Goal: Task Accomplishment & Management: Use online tool/utility

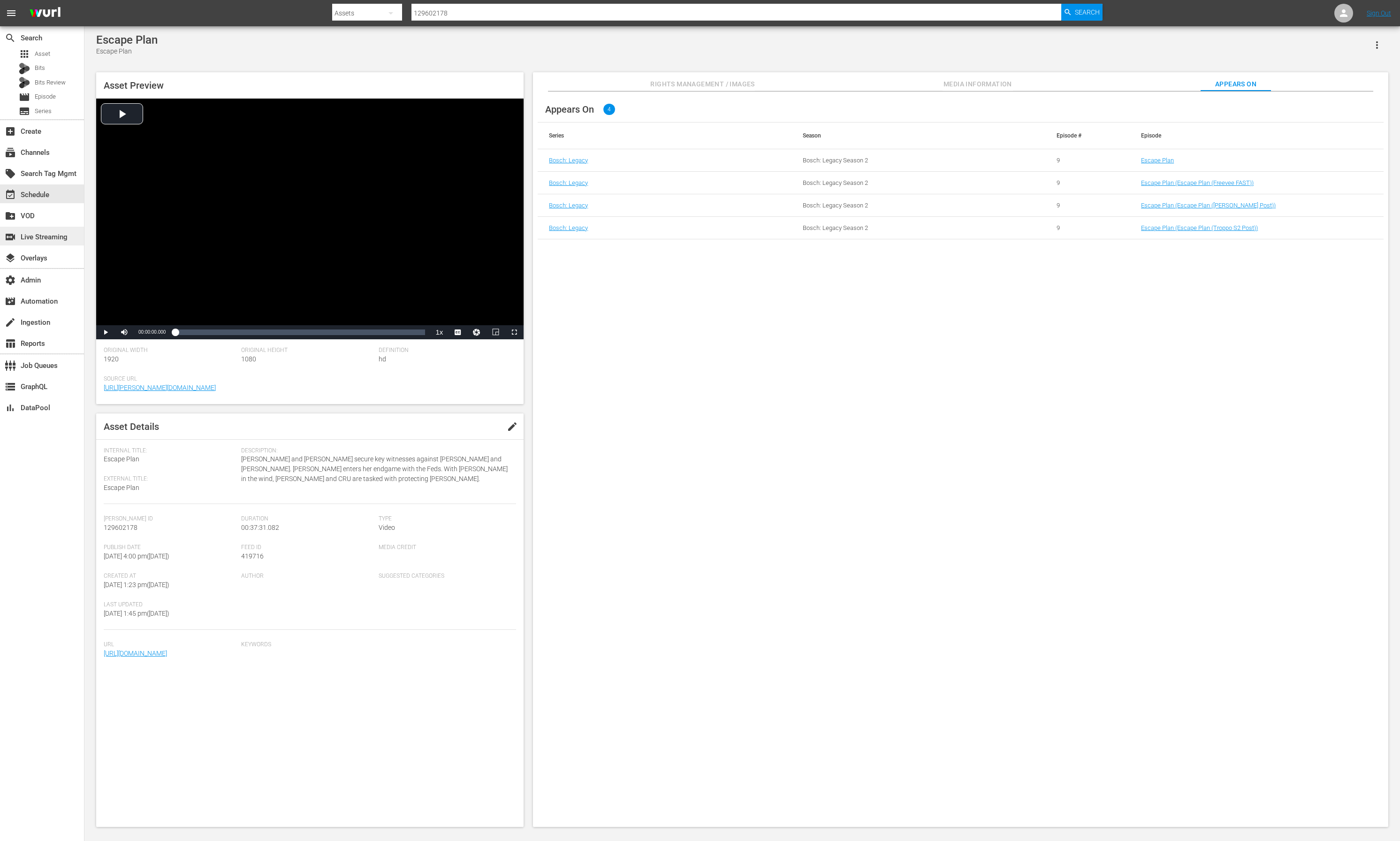
click at [33, 235] on div "switch_video Live Streaming" at bounding box center [26, 235] width 52 height 8
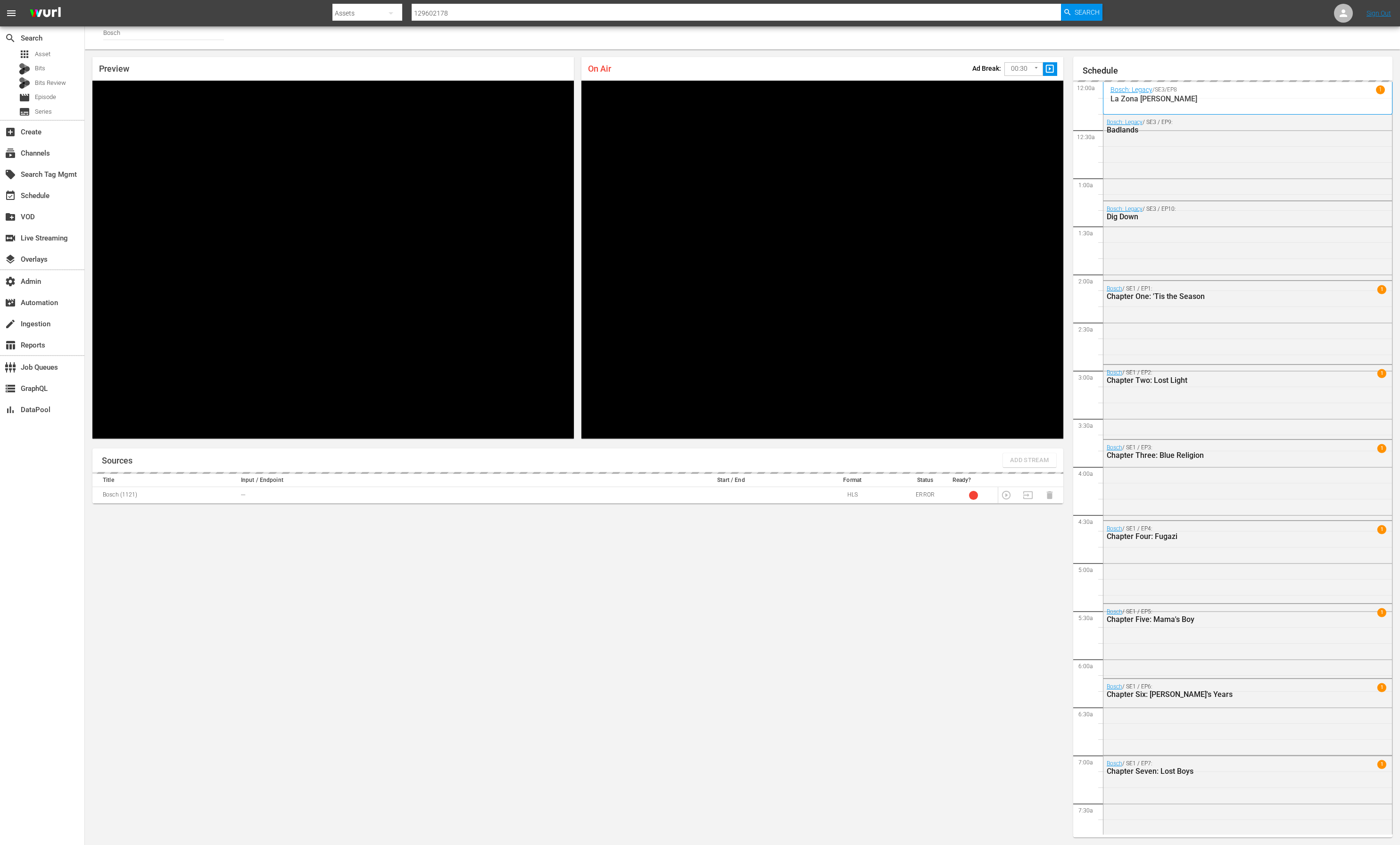
scroll to position [1192, 0]
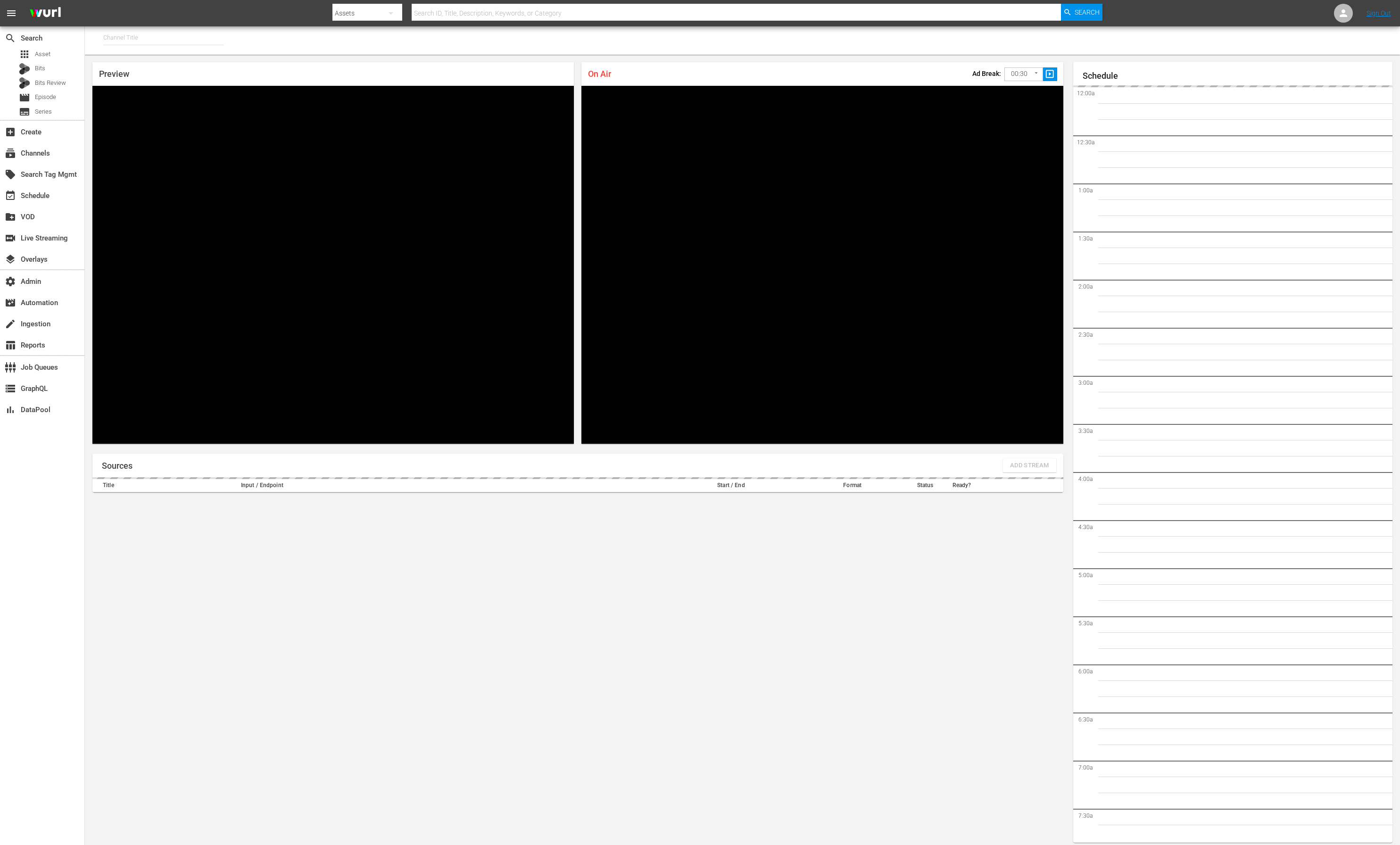
type input "MBC Roku (578)"
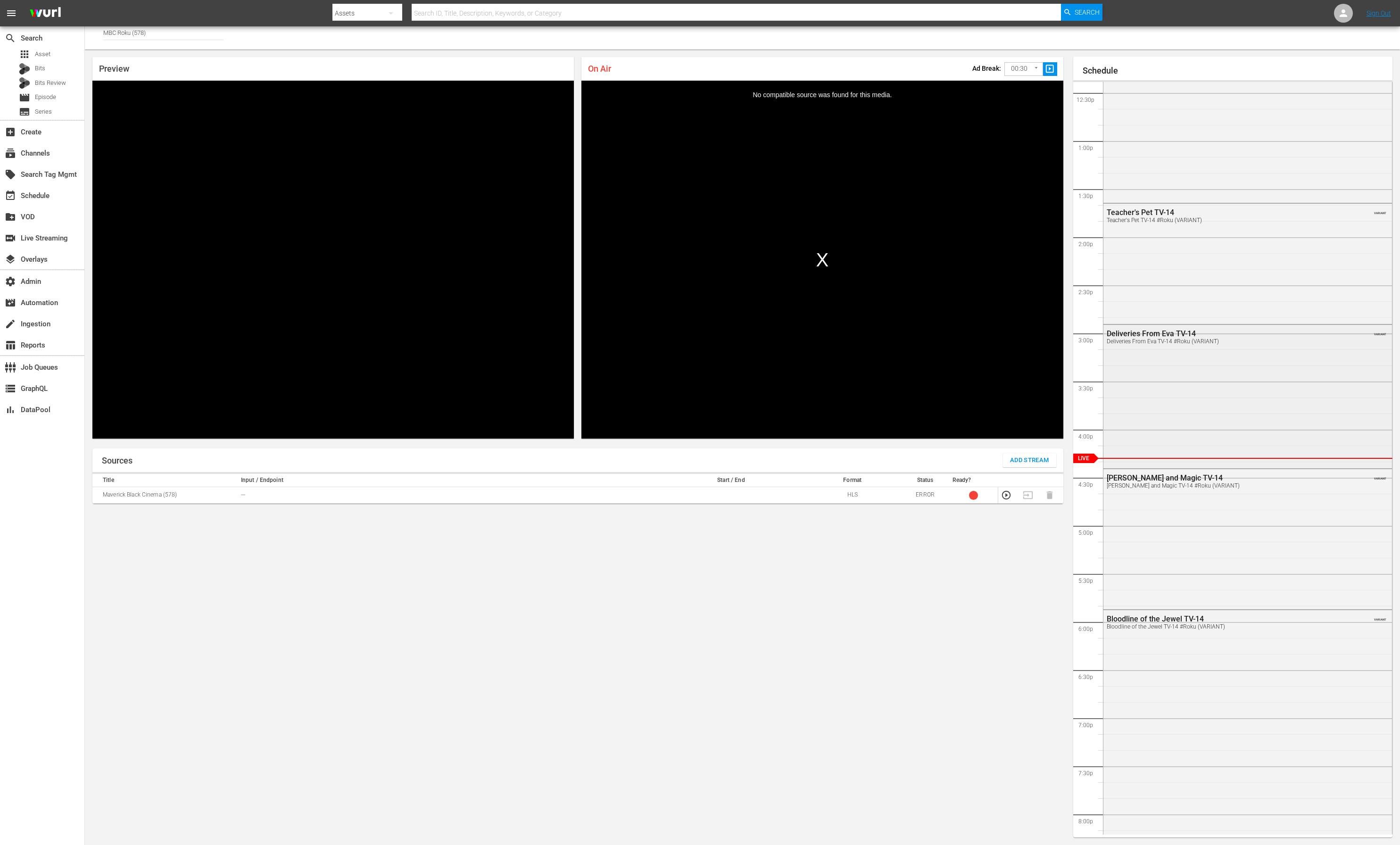
click at [1180, 454] on div "Deliveries From Eva TV-14 Deliveries From Eva TV-14 #Roku (VARIANT) VARIANT" at bounding box center [1248, 395] width 289 height 141
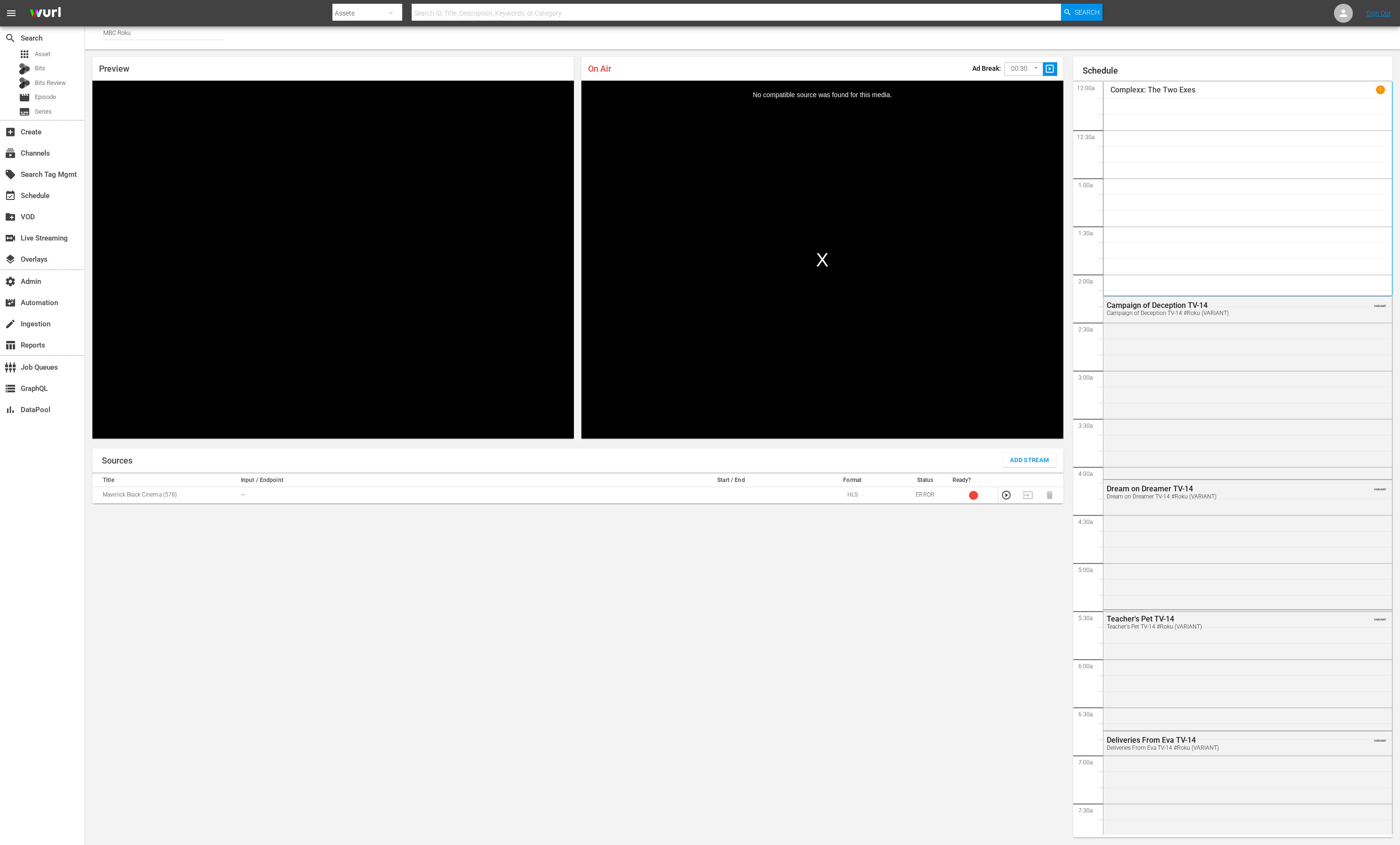
scroll to position [1193, 0]
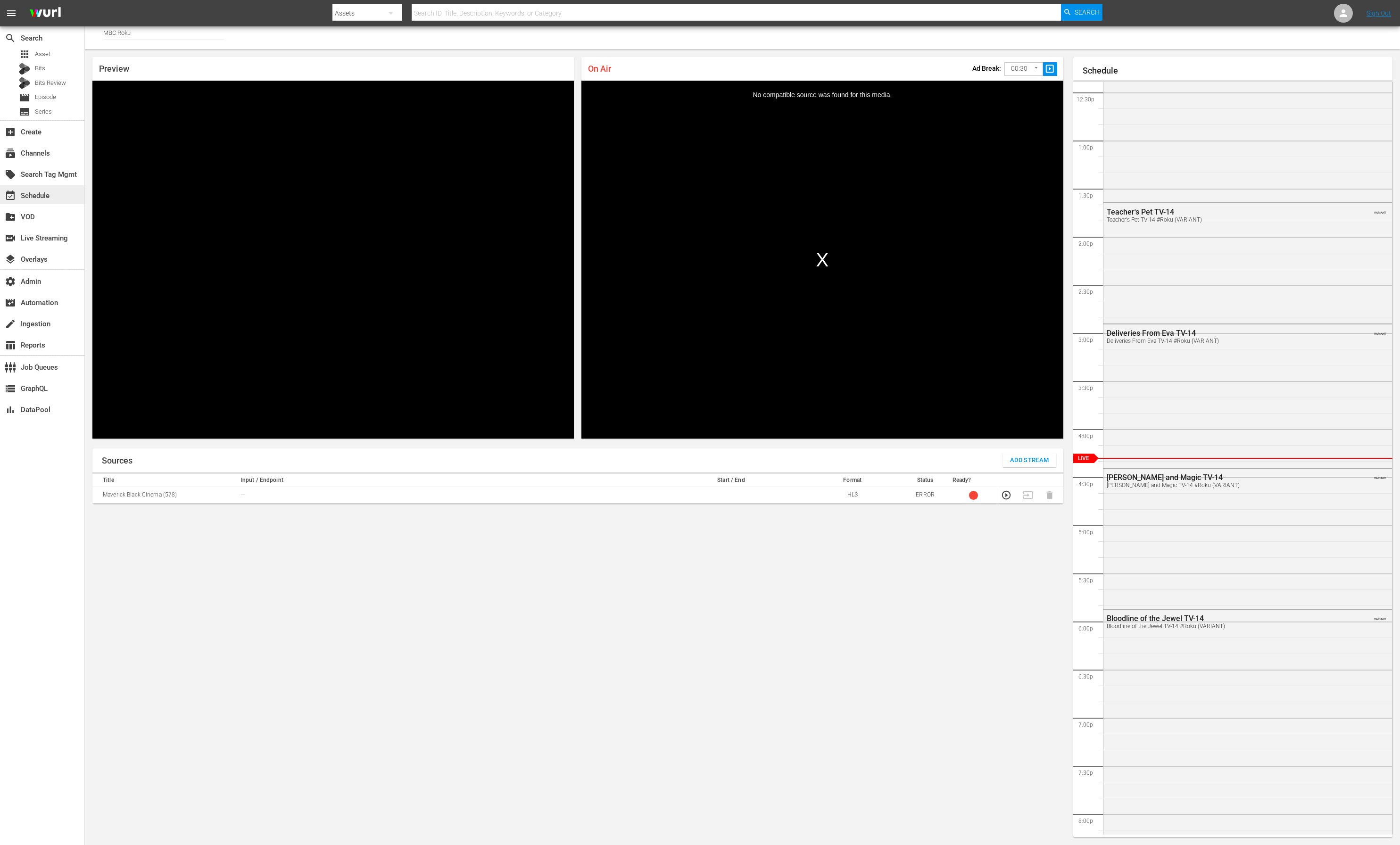
click at [44, 193] on div "event_available Schedule" at bounding box center [26, 194] width 53 height 8
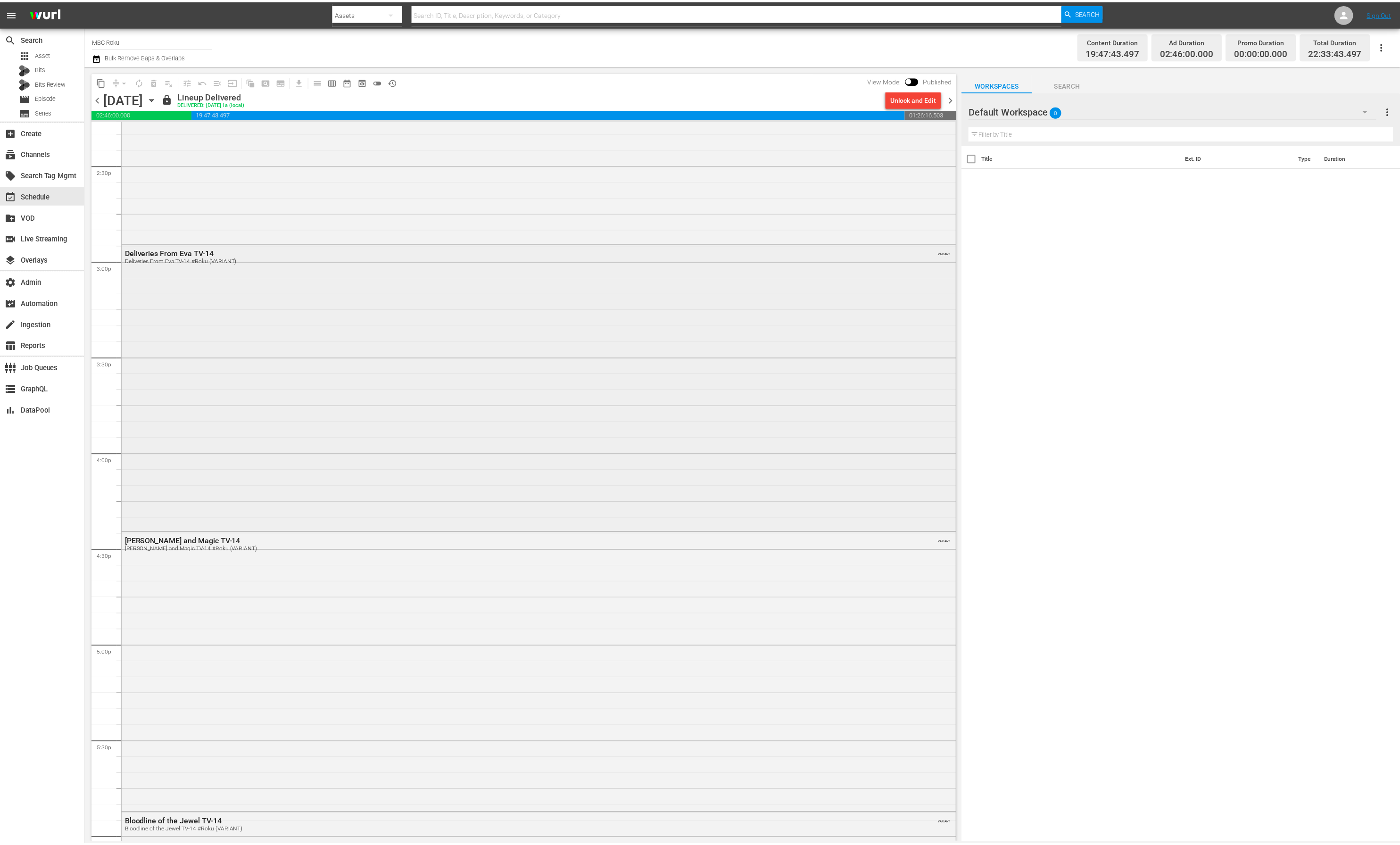
scroll to position [2745, 0]
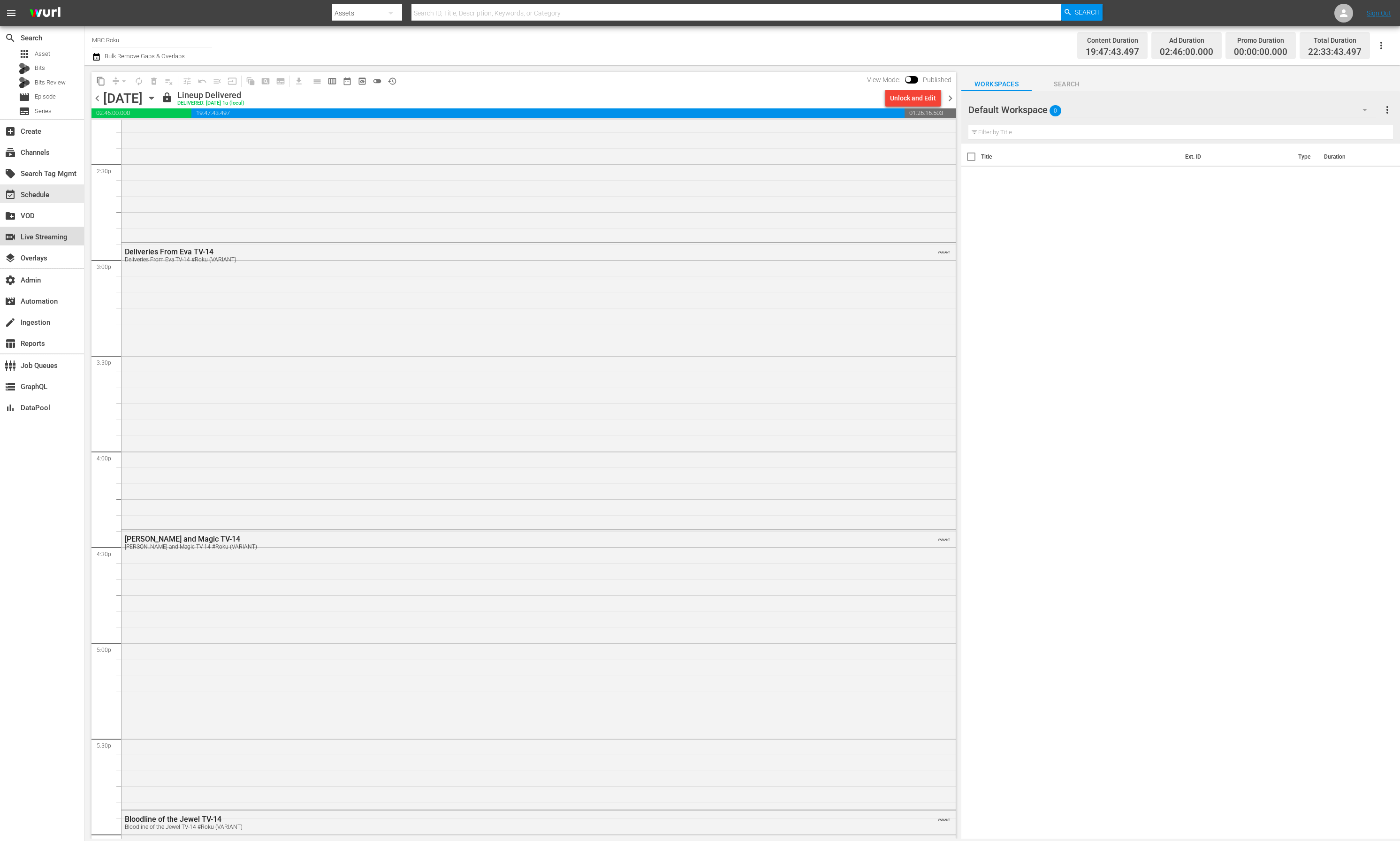
click at [28, 235] on div "switch_video Live Streaming" at bounding box center [26, 235] width 52 height 8
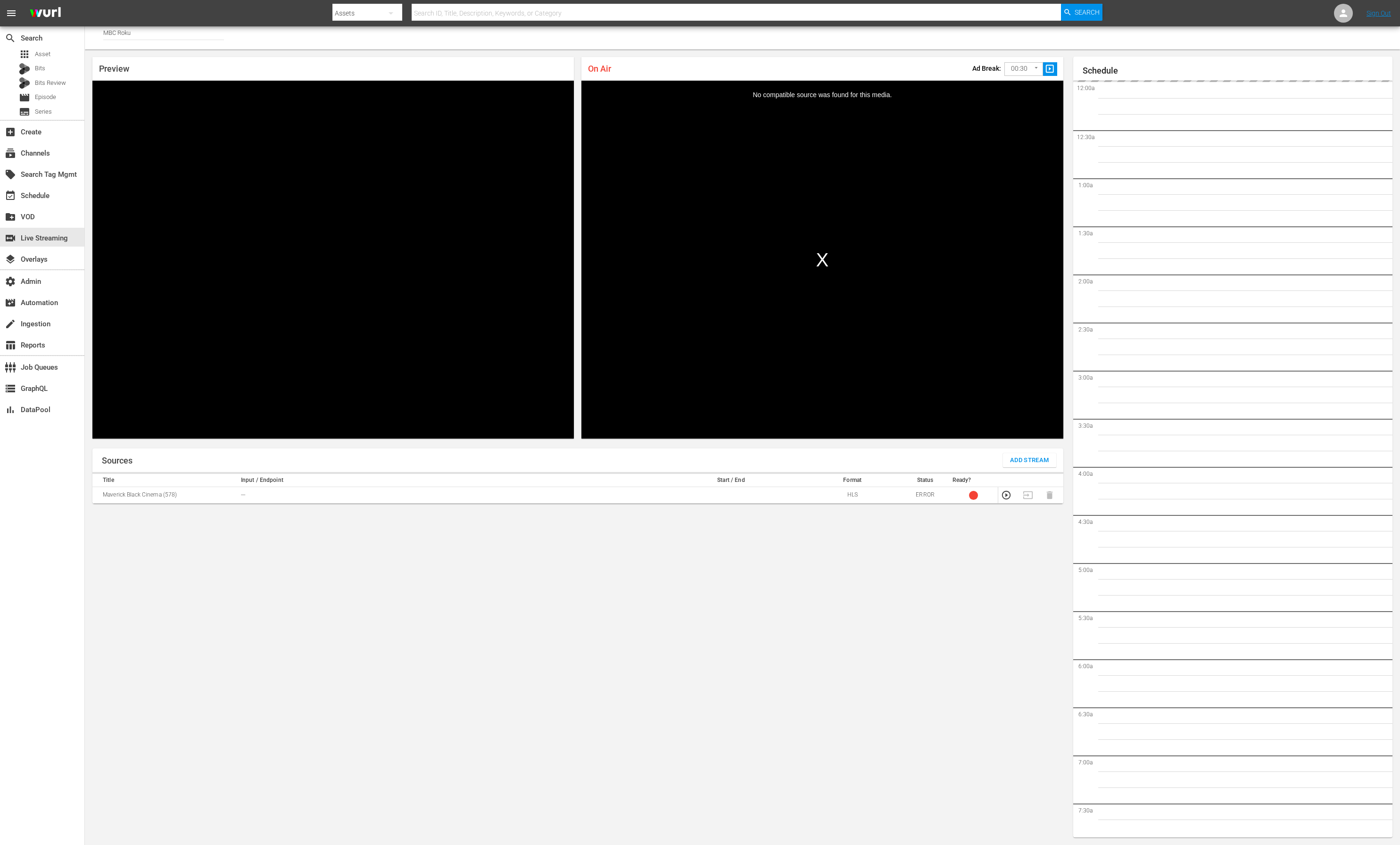
scroll to position [1194, 0]
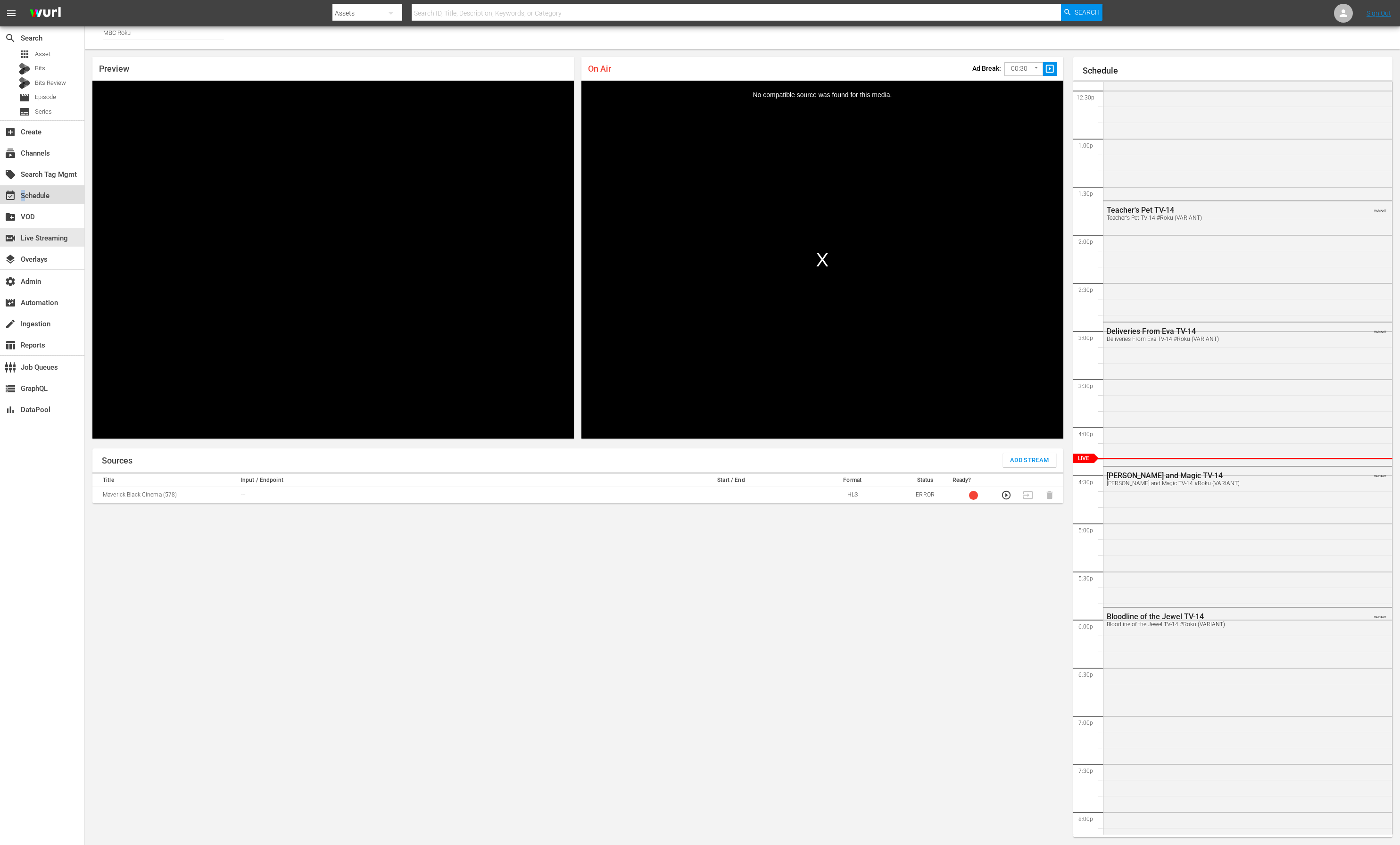
click at [24, 198] on div "event_available Schedule" at bounding box center [26, 194] width 53 height 8
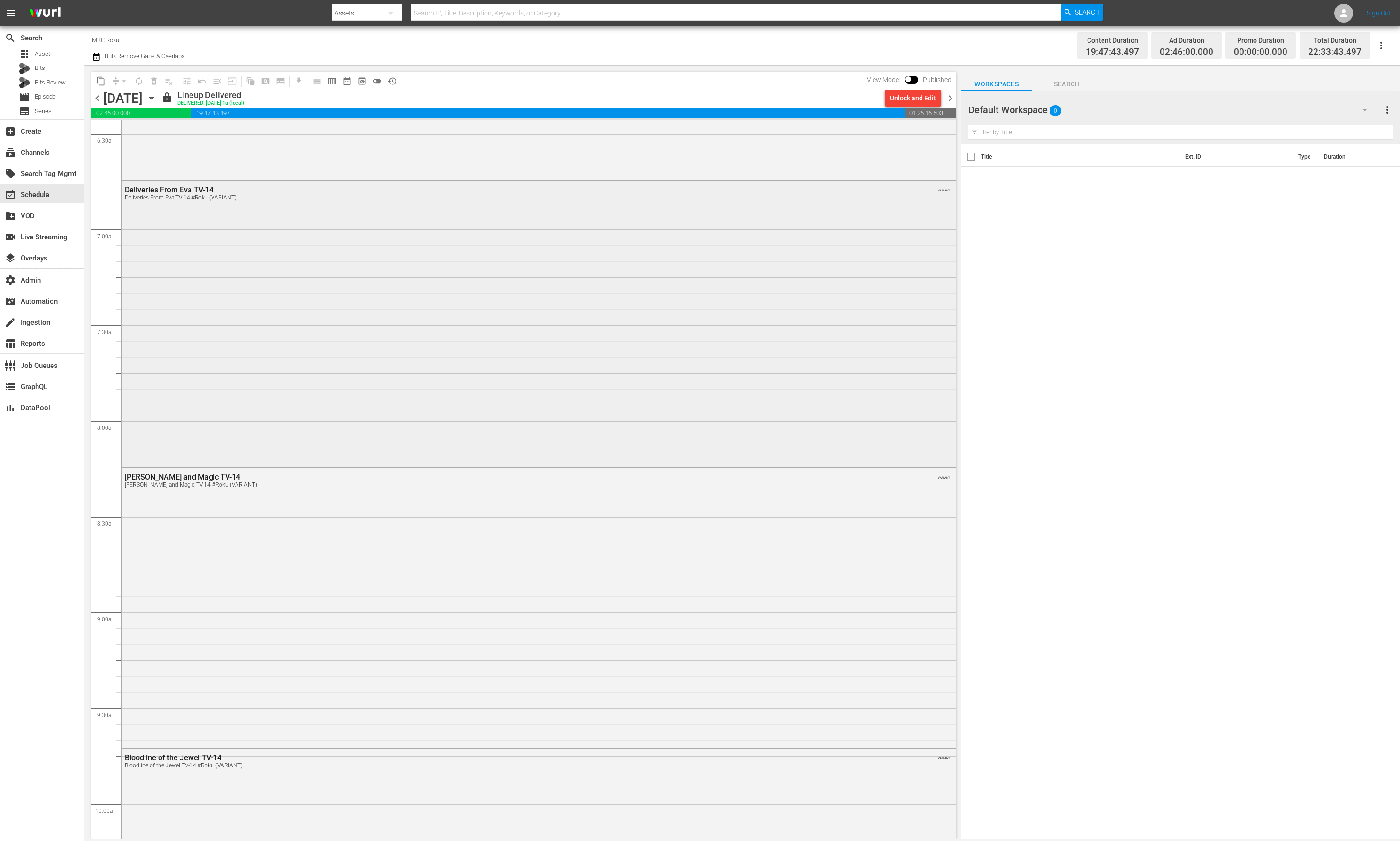
scroll to position [1233, 0]
click at [282, 398] on div "Deliveries From Eva TV-14 Deliveries From Eva TV-14 #Roku (VARIANT) VARIANT" at bounding box center [539, 321] width 834 height 284
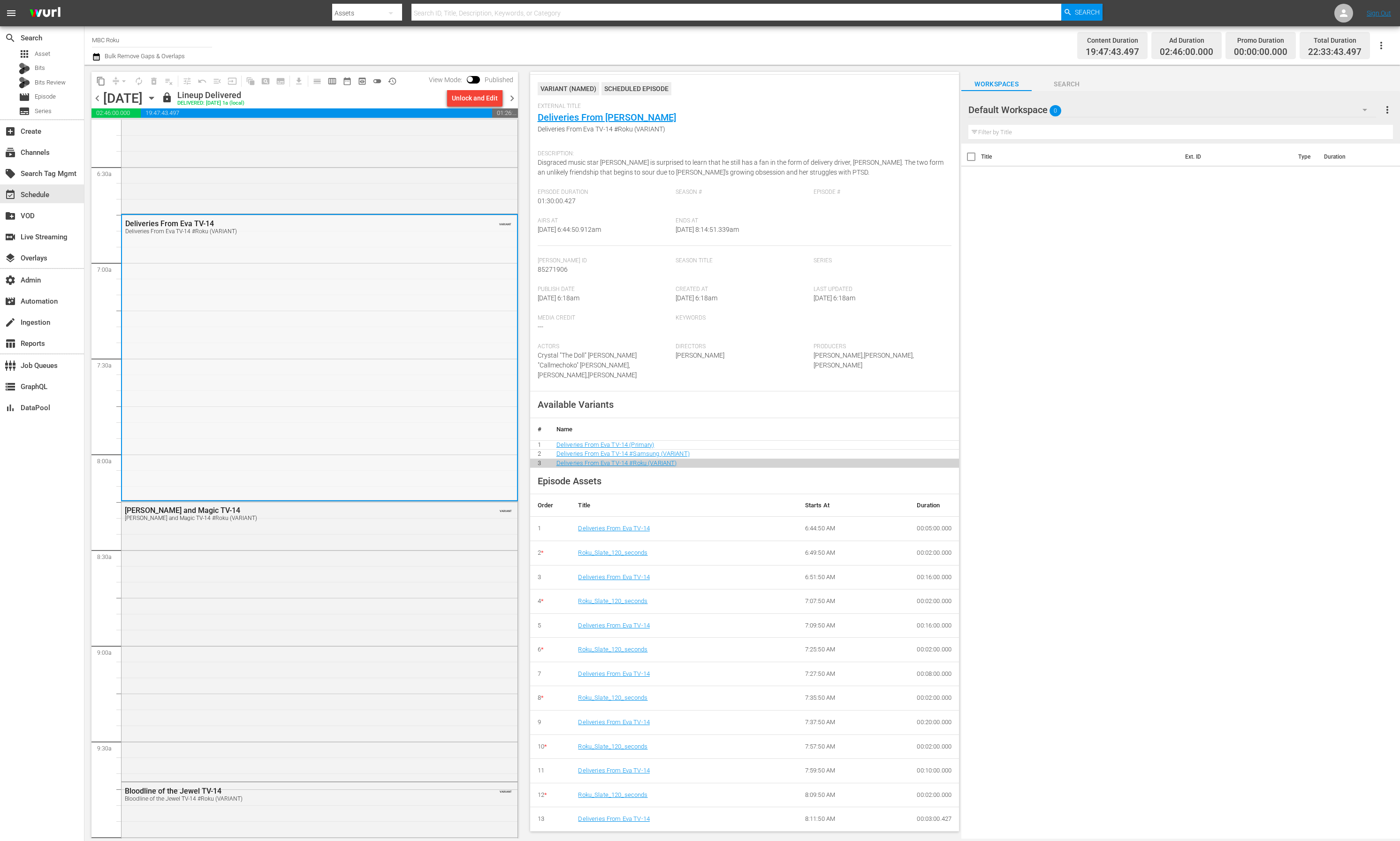
scroll to position [1187, 0]
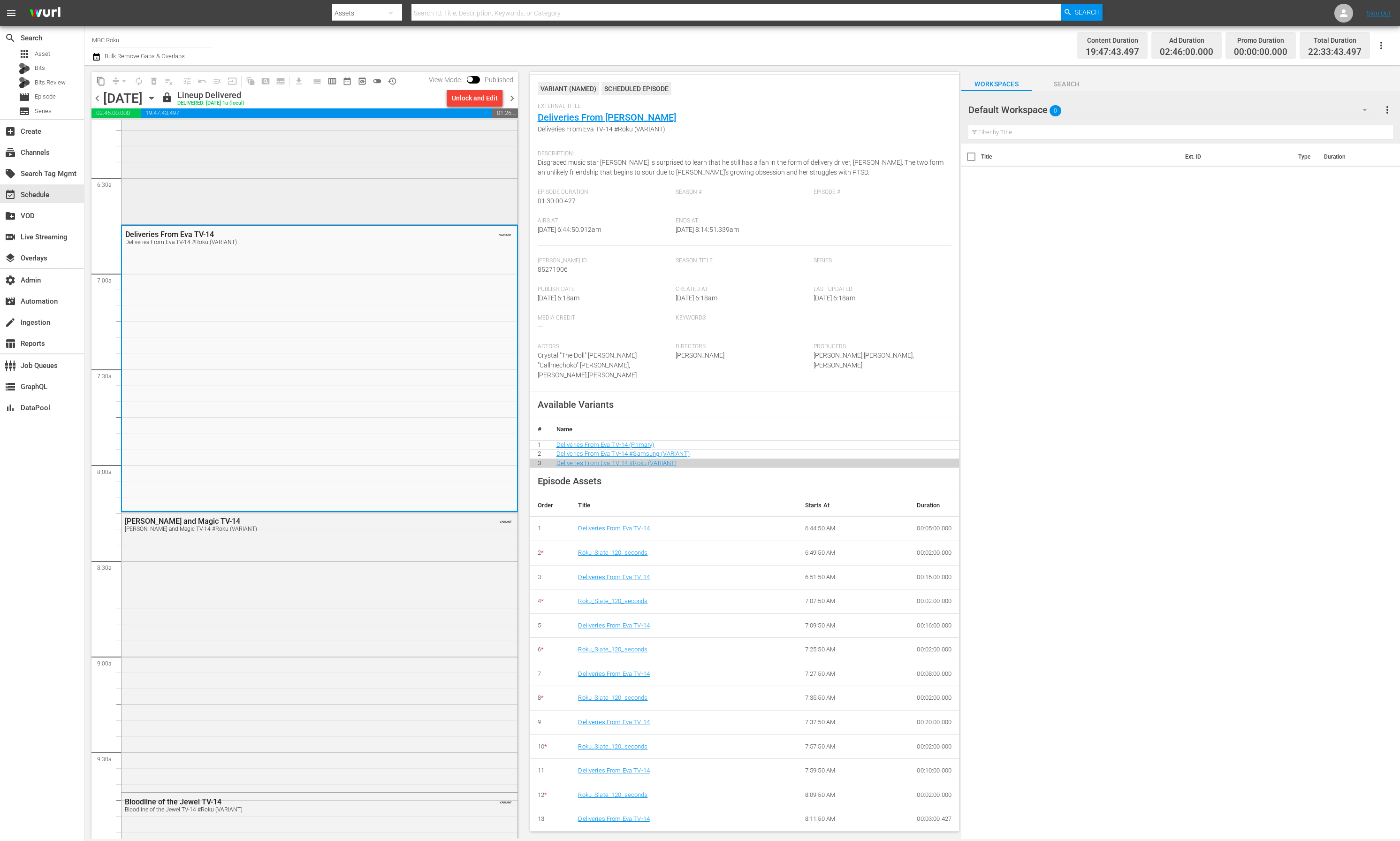
click at [288, 211] on div "Teacher's Pet TV-14 Teacher's Pet TV-14 #Roku (VARIANT) VARIANT" at bounding box center [319, 103] width 396 height 239
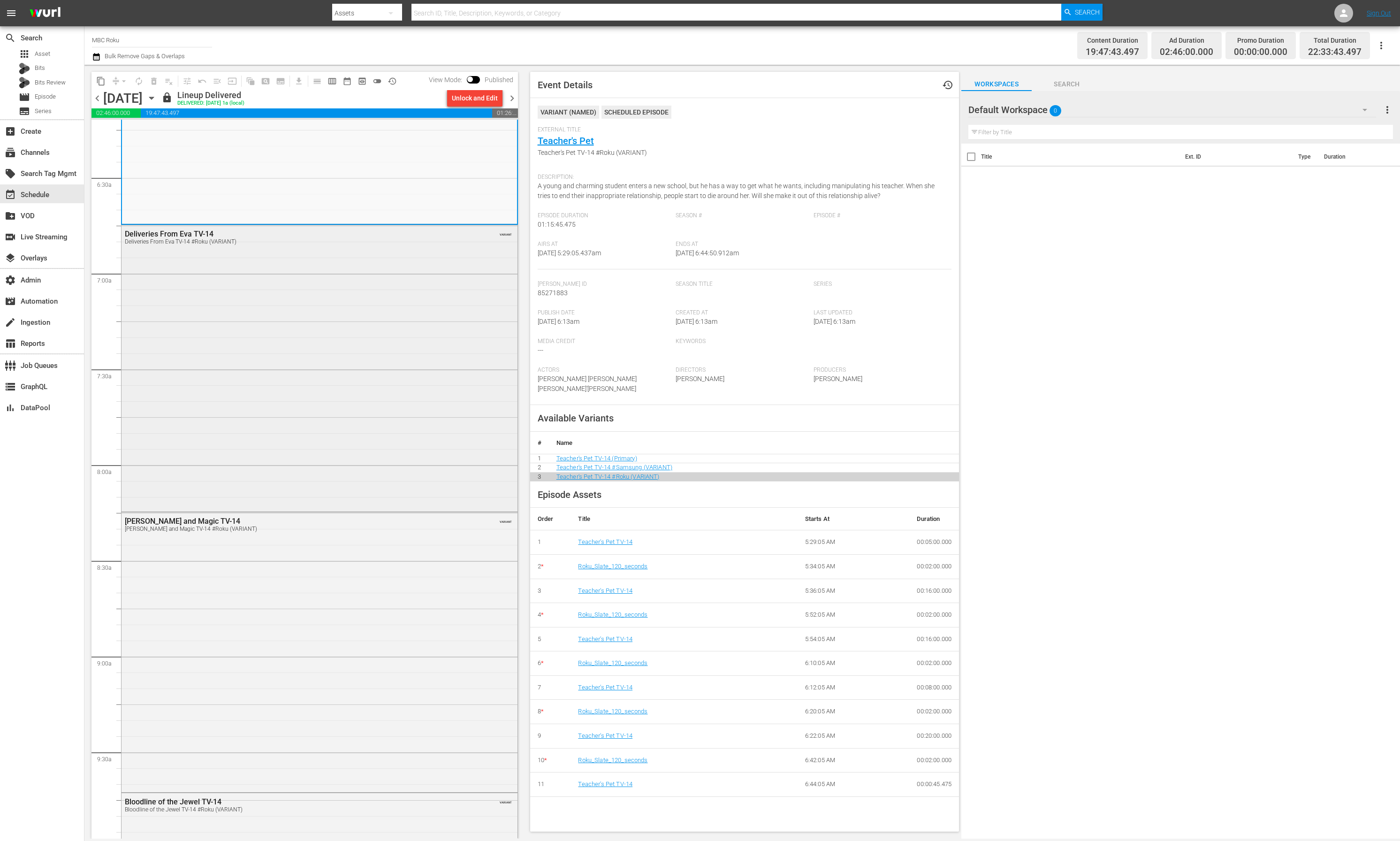
click at [292, 432] on div "Deliveries From Eva TV-14 Deliveries From Eva TV-14 #Roku (VARIANT) VARIANT" at bounding box center [319, 367] width 396 height 284
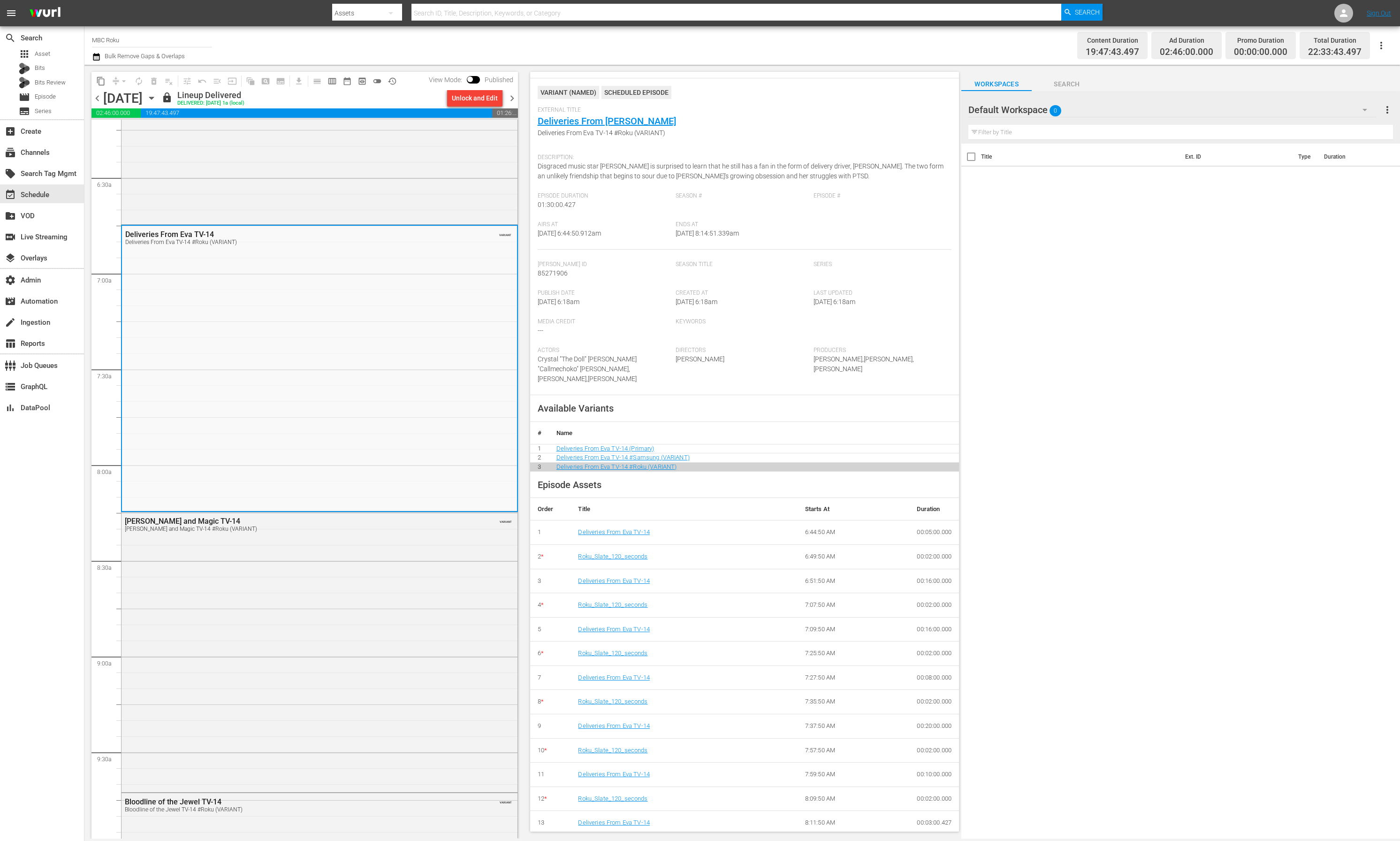
scroll to position [23, 0]
click at [260, 595] on div "Carmen and Magic TV-14 Carmen and Magic TV-14 #Roku (VARIANT) VARIANT" at bounding box center [319, 651] width 396 height 277
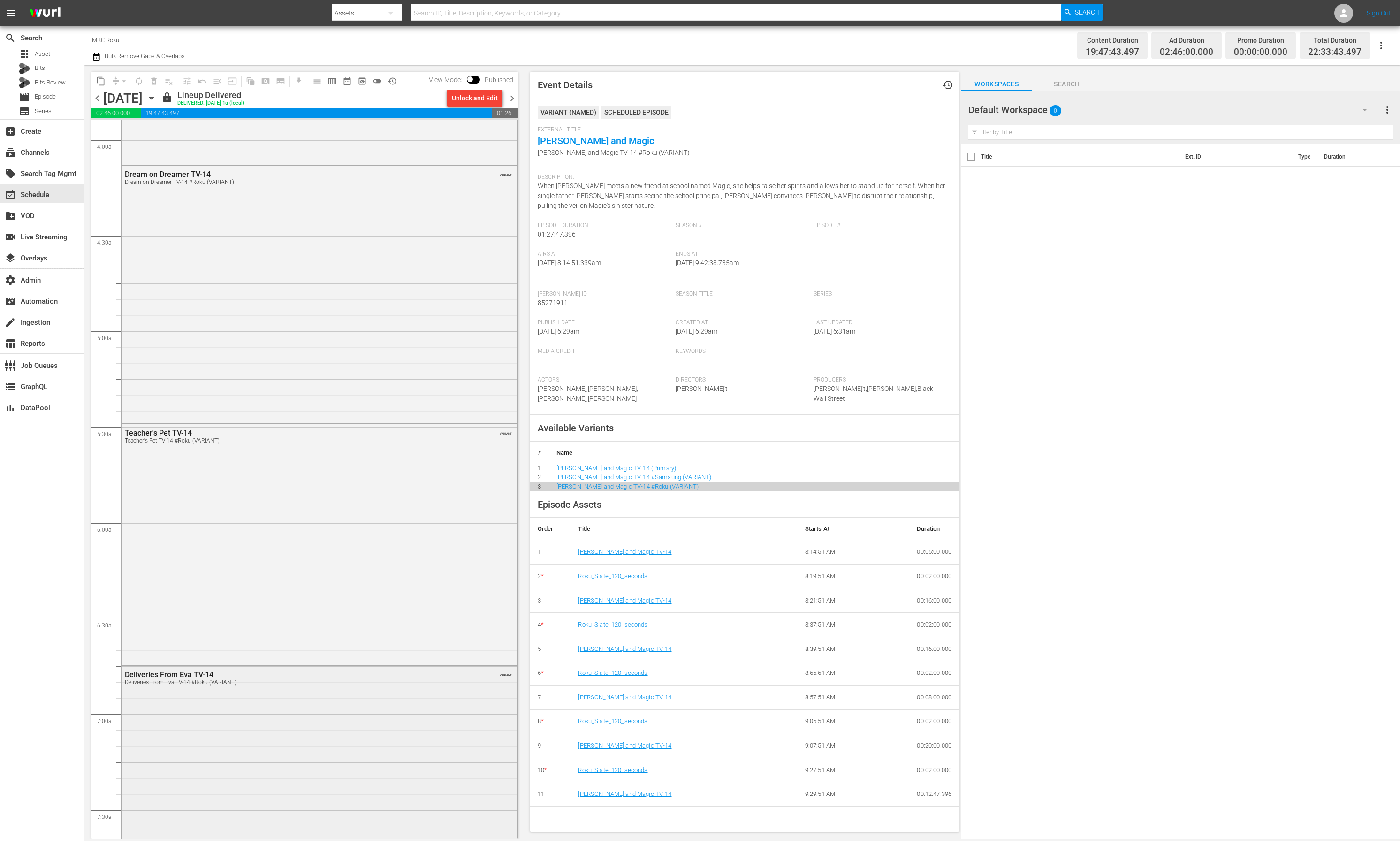
scroll to position [738, 0]
click at [270, 375] on div "Dream on Dreamer TV-14 Dream on Dreamer TV-14 #Roku (VARIANT) VARIANT" at bounding box center [319, 301] width 396 height 256
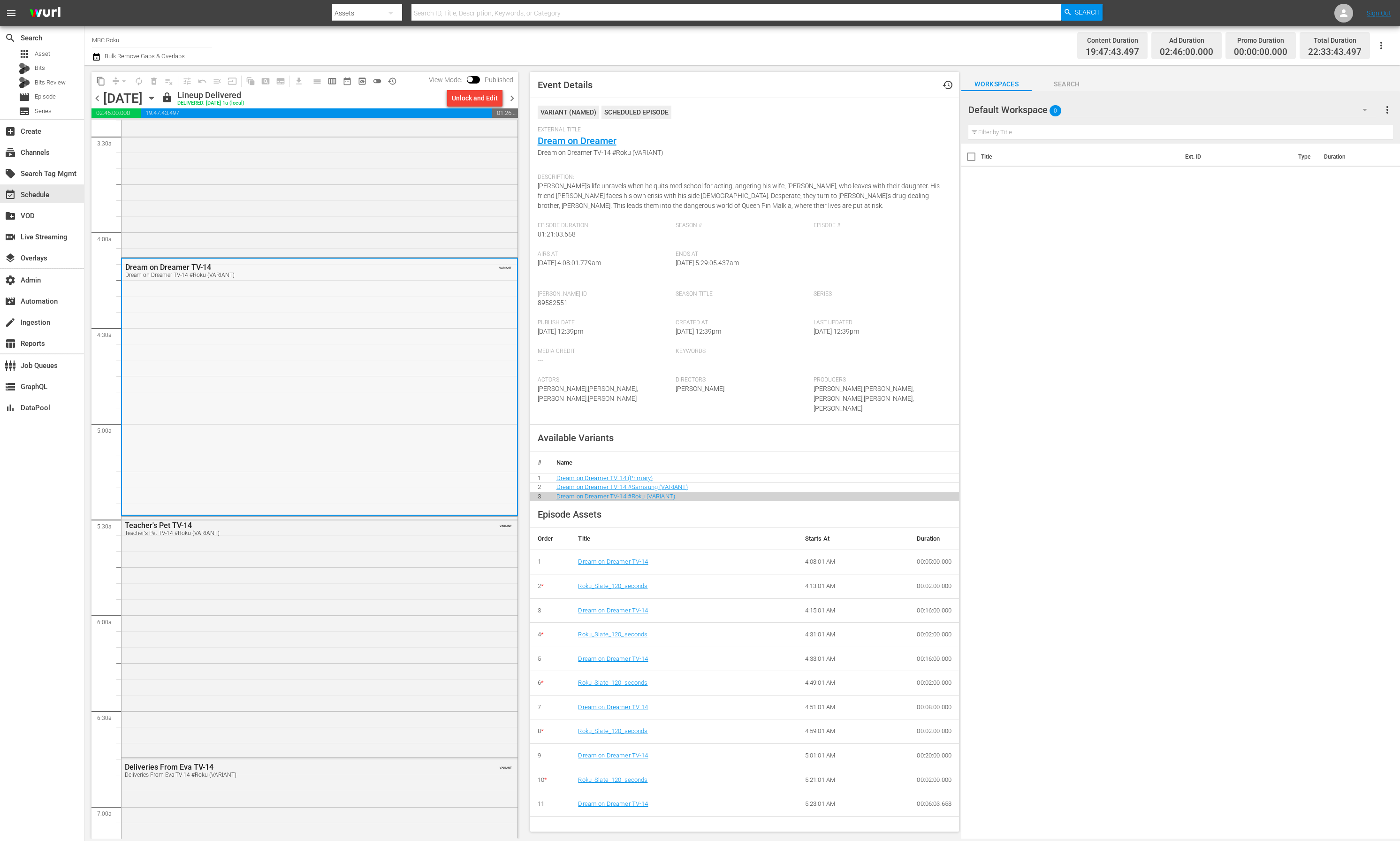
scroll to position [652, 0]
click at [354, 257] on div "Campaign of Deception TV-14 Campaign of Deception TV-14 #Roku (VARIANT) VARIANT" at bounding box center [319, 76] width 396 height 362
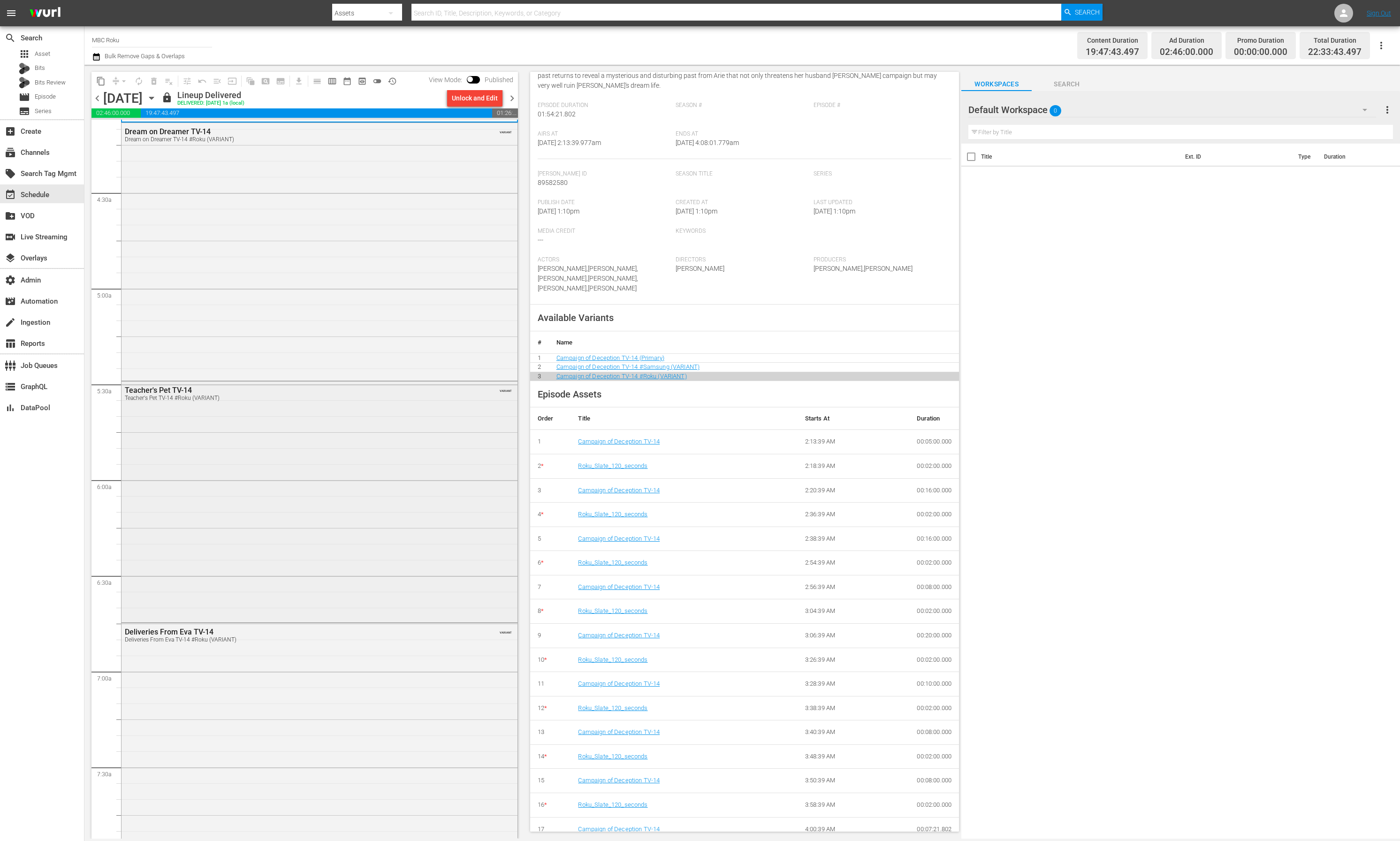
scroll to position [805, 0]
click at [297, 437] on div "Teacher's Pet TV-14 Teacher's Pet TV-14 #Roku (VARIANT) VARIANT" at bounding box center [319, 485] width 396 height 239
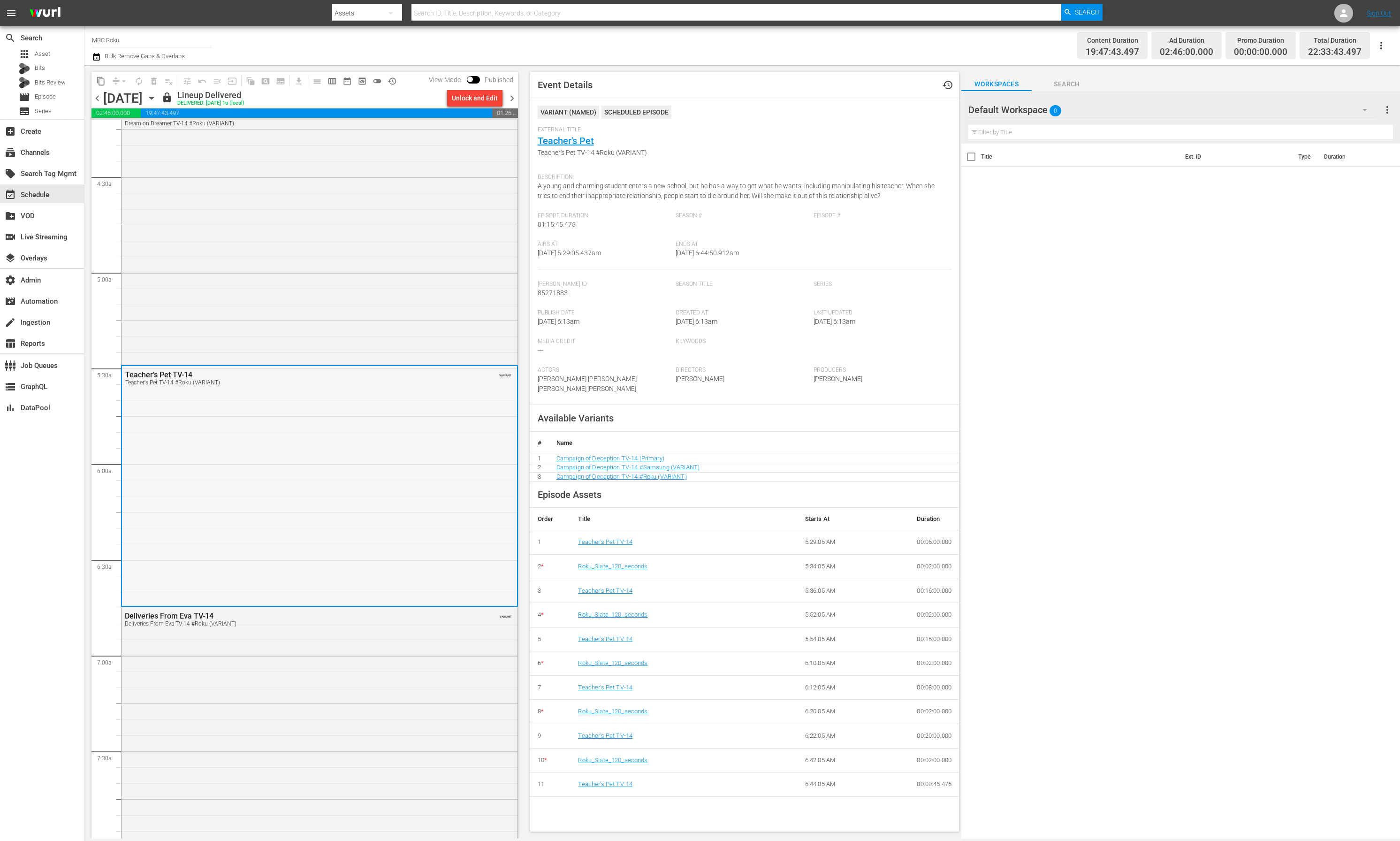
scroll to position [0, 0]
click at [384, 670] on div "Deliveries From Eva TV-14 Deliveries From Eva TV-14 #Roku (VARIANT) VARIANT" at bounding box center [319, 750] width 396 height 284
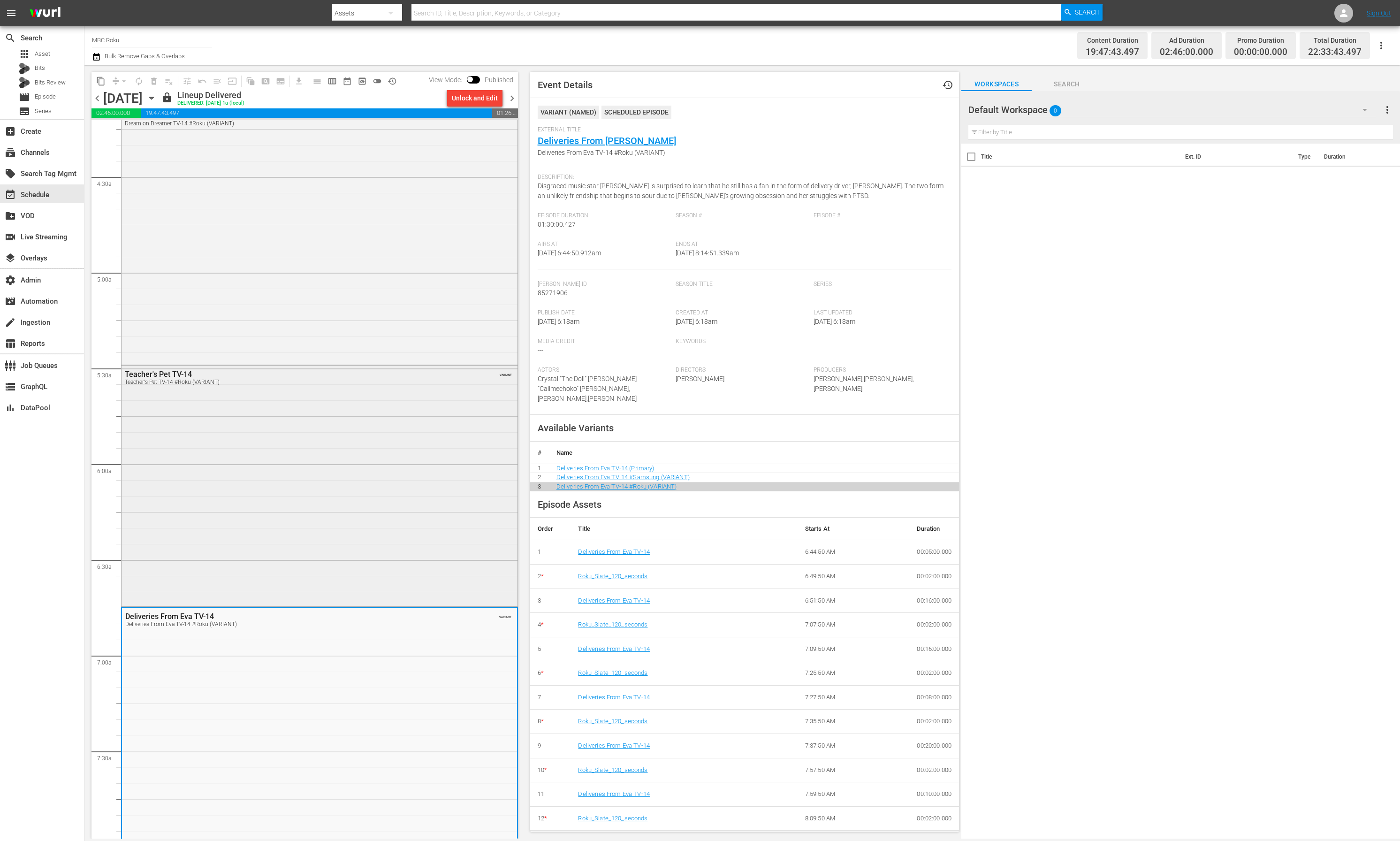
click at [332, 465] on div "Teacher's Pet TV-14 Teacher's Pet TV-14 #Roku (VARIANT) VARIANT" at bounding box center [319, 485] width 396 height 239
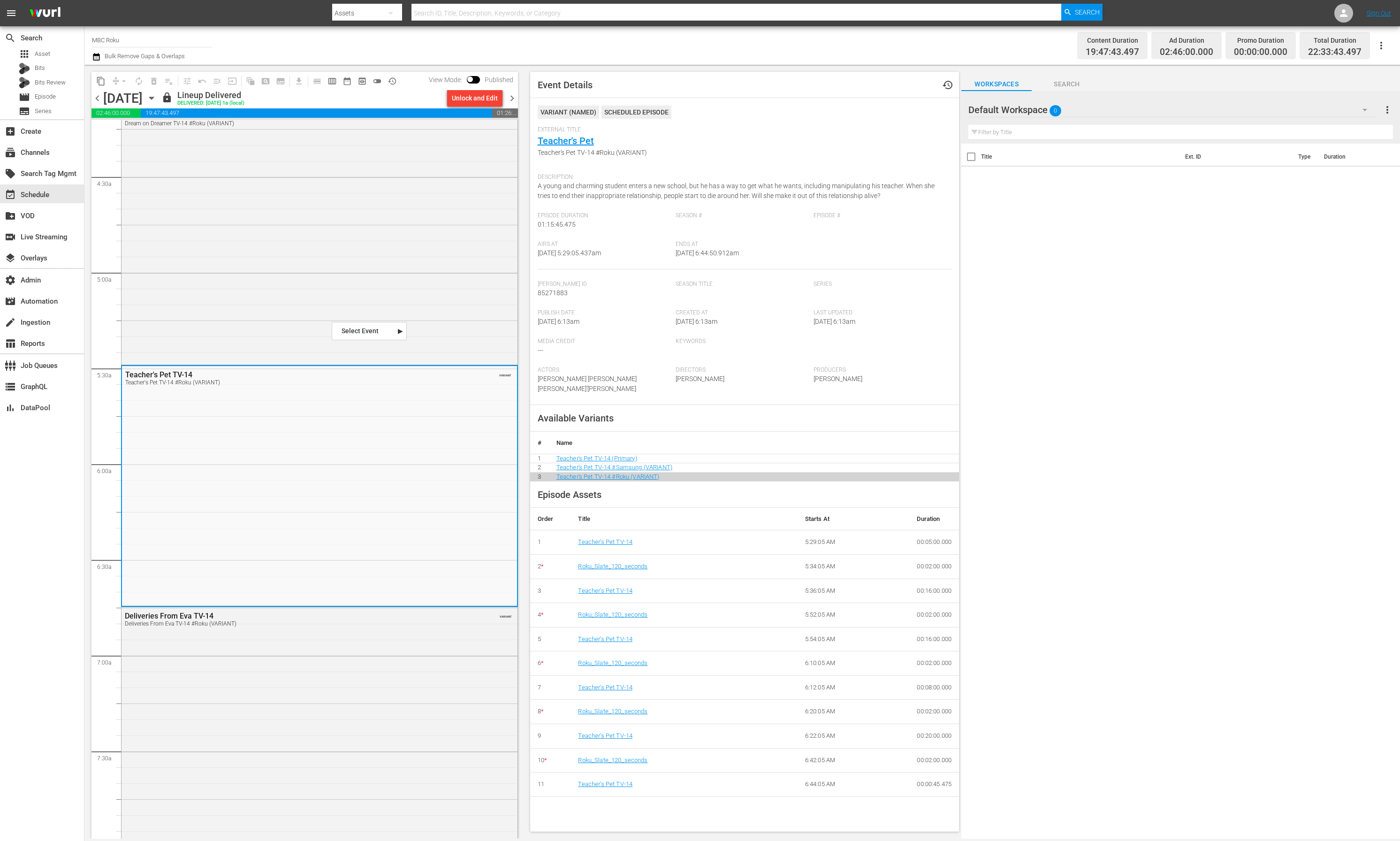
click at [512, 8] on input "text" at bounding box center [736, 13] width 649 height 23
paste input "179150036"
type input "179150036"
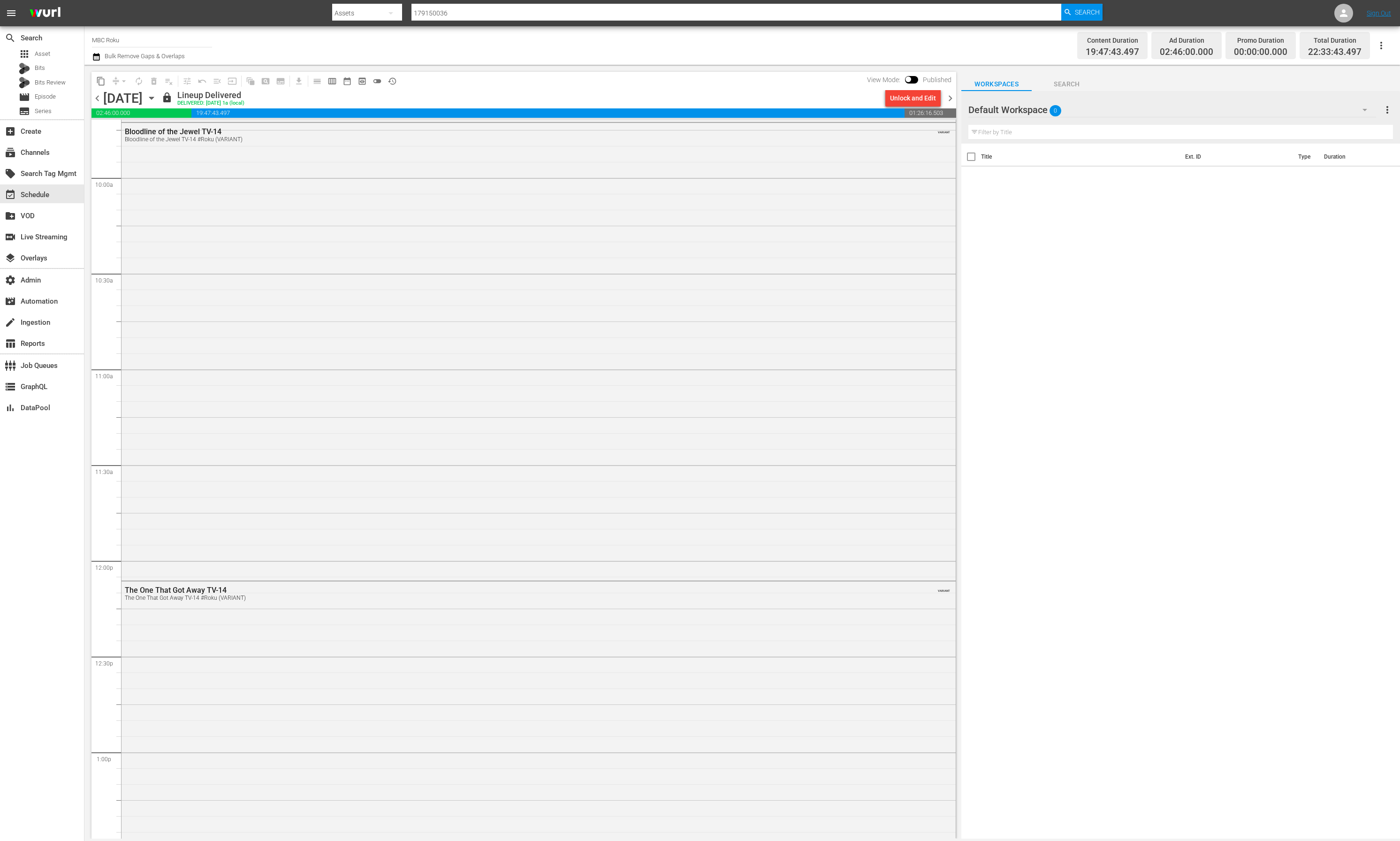
scroll to position [1931, 0]
click at [361, 437] on div "Bloodline of the Jewel TV-14 Bloodline of the Jewel TV-14 #Roku (VARIANT) VARIA…" at bounding box center [539, 277] width 834 height 456
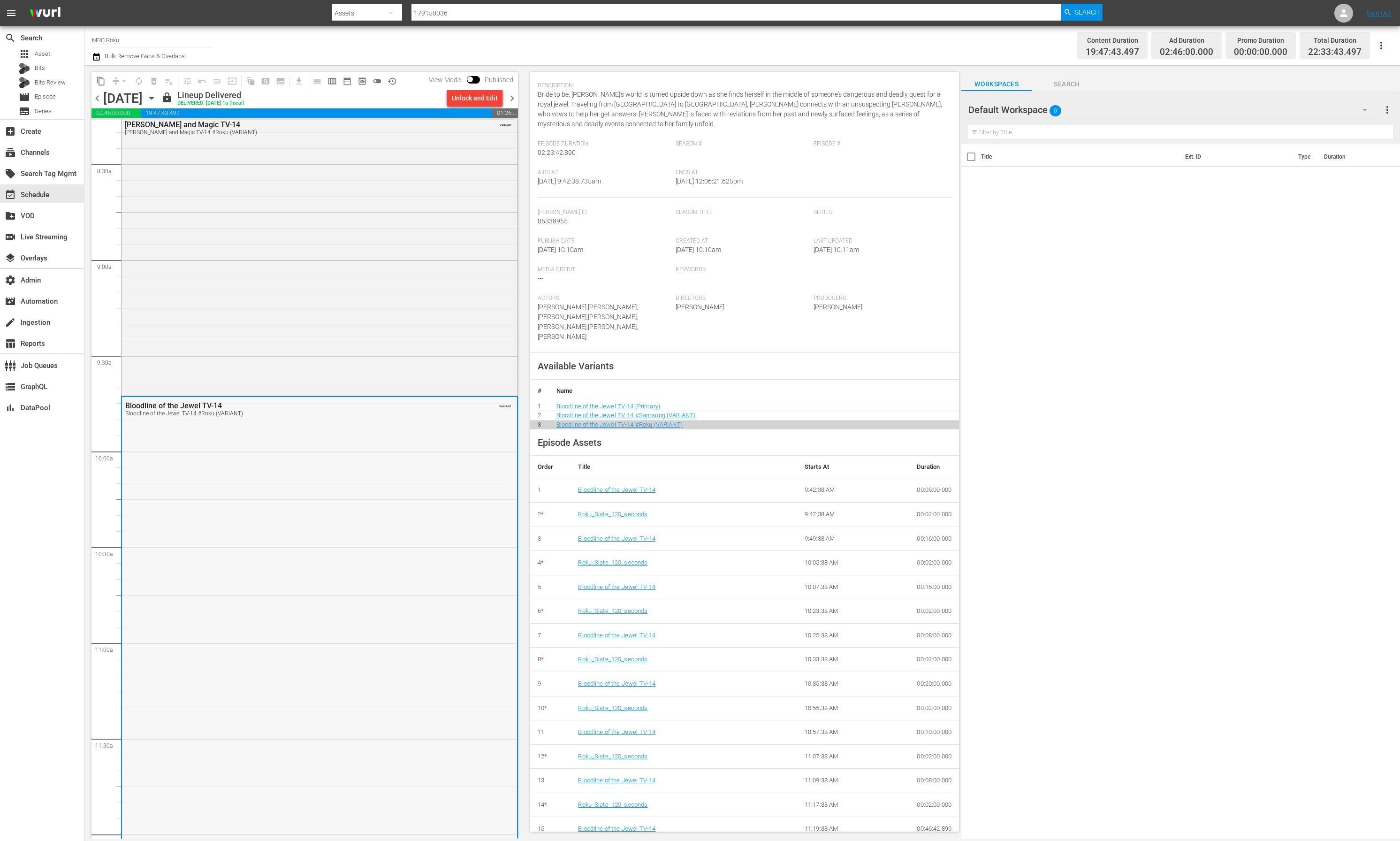
scroll to position [1581, 0]
click at [279, 336] on div "Carmen and Magic TV-14 Carmen and Magic TV-14 #Roku (VARIANT) VARIANT" at bounding box center [319, 257] width 396 height 277
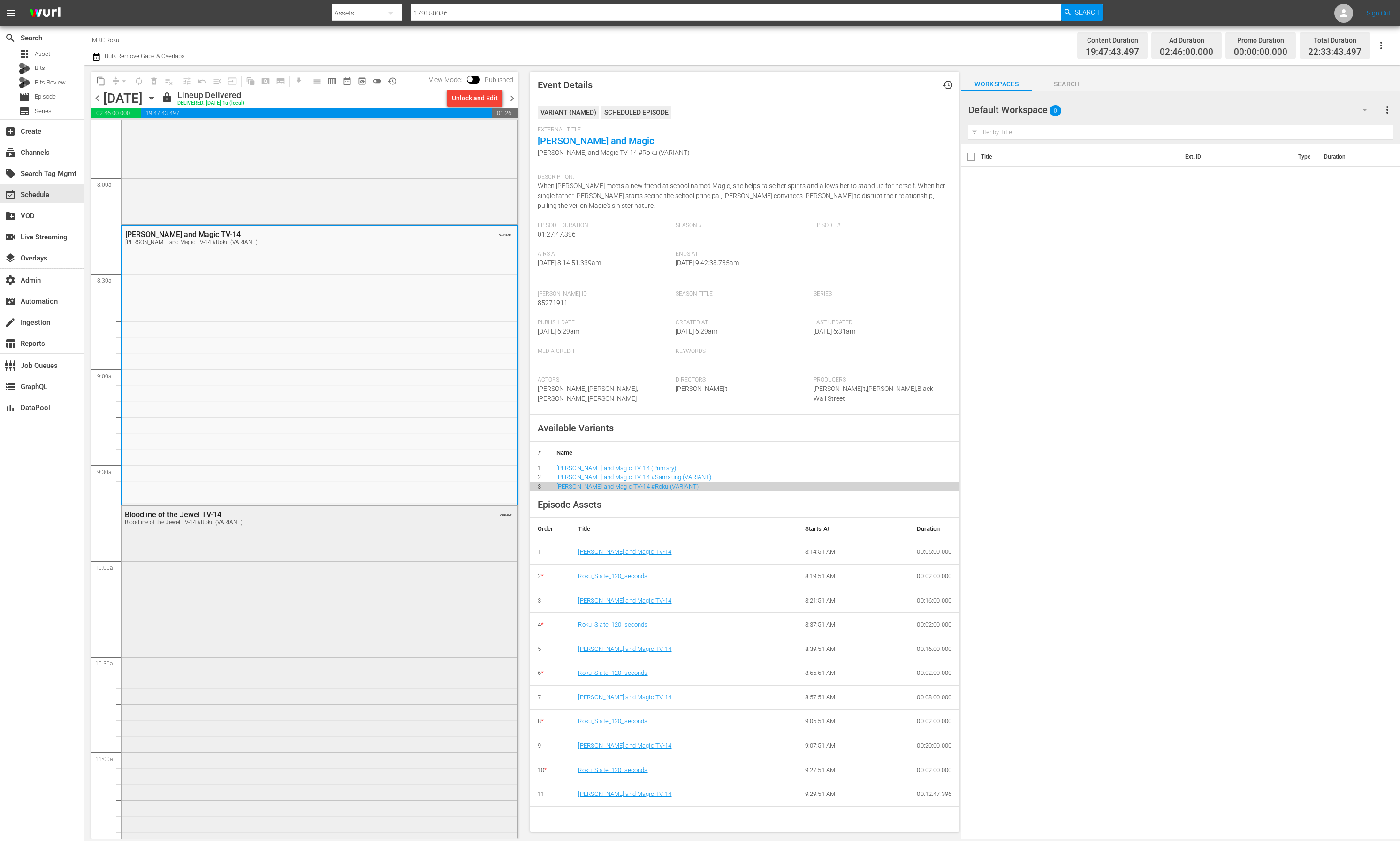
scroll to position [1464, 0]
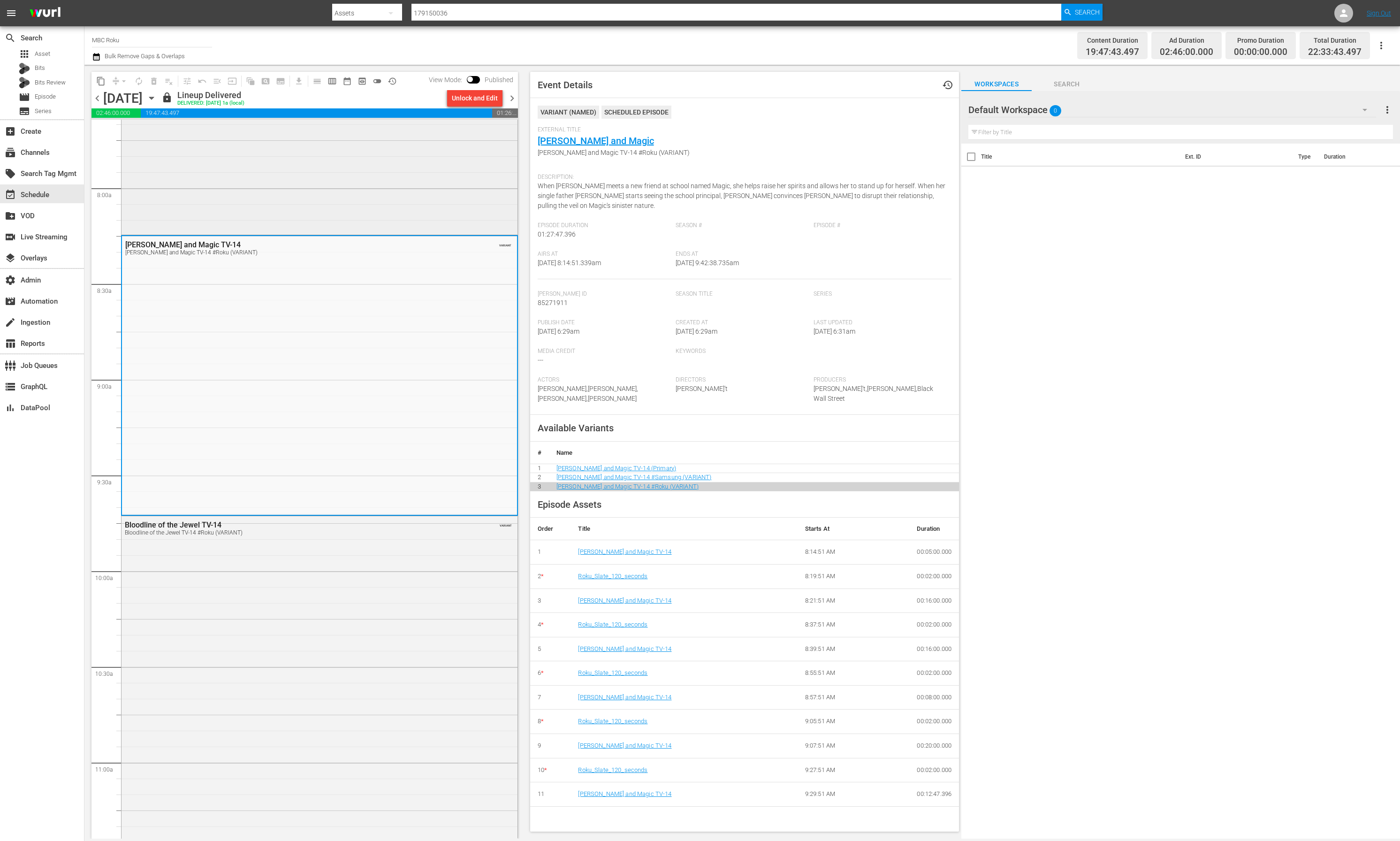
click at [250, 205] on div "Deliveries From Eva TV-14 Deliveries From Eva TV-14 #Roku (VARIANT) VARIANT" at bounding box center [319, 90] width 396 height 284
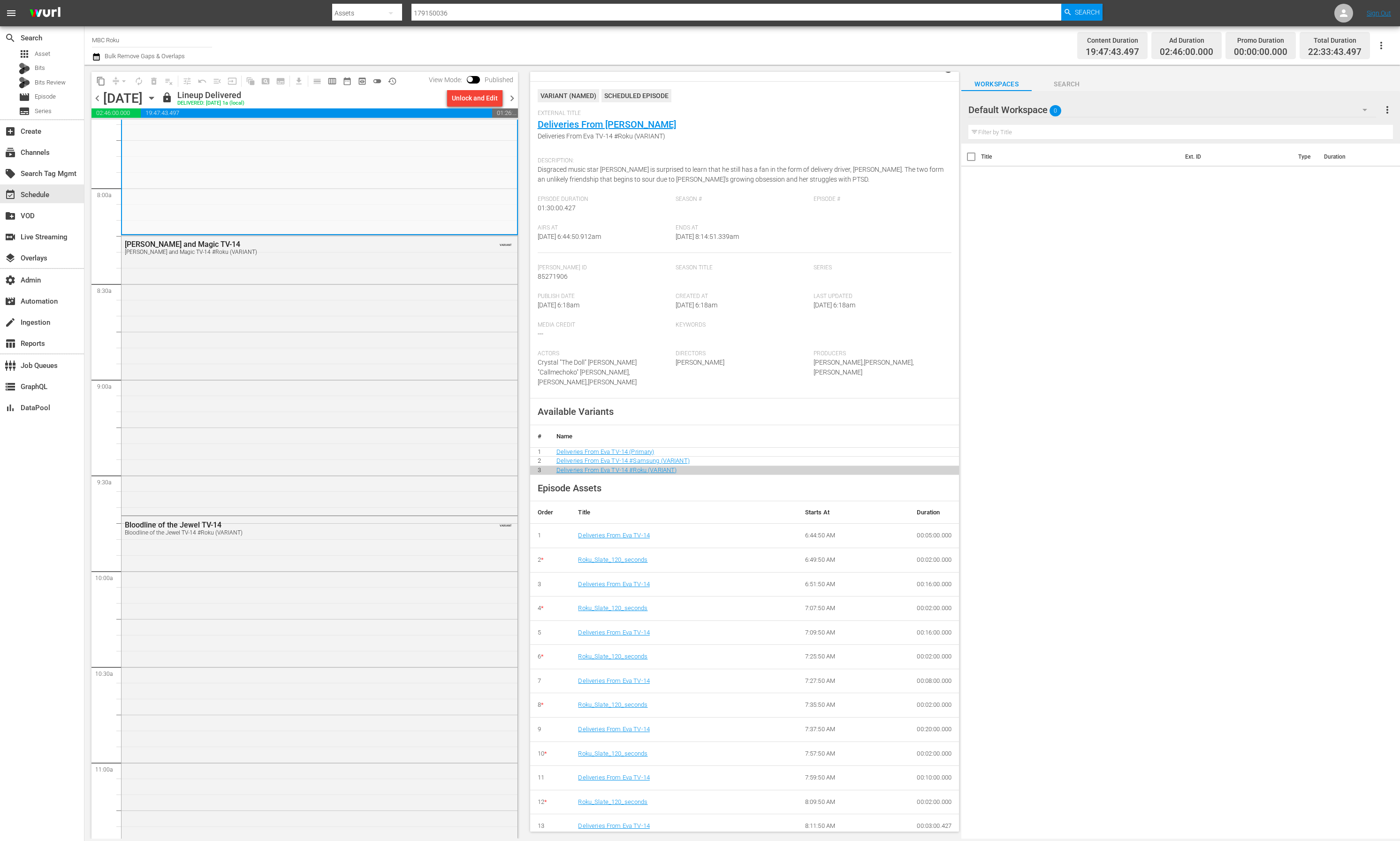
scroll to position [23, 0]
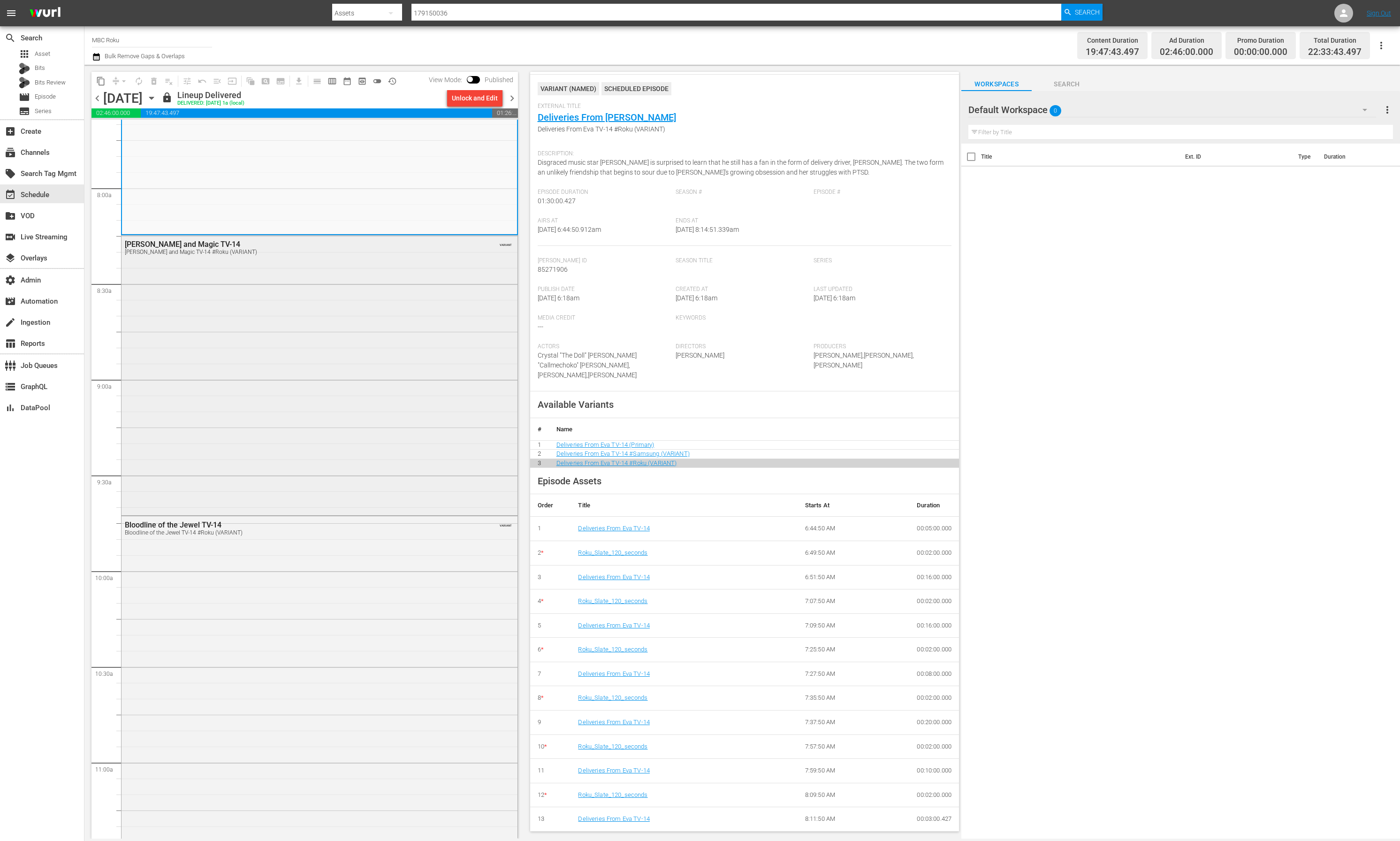
click at [364, 470] on div "Carmen and Magic TV-14 Carmen and Magic TV-14 #Roku (VARIANT) VARIANT" at bounding box center [319, 374] width 396 height 277
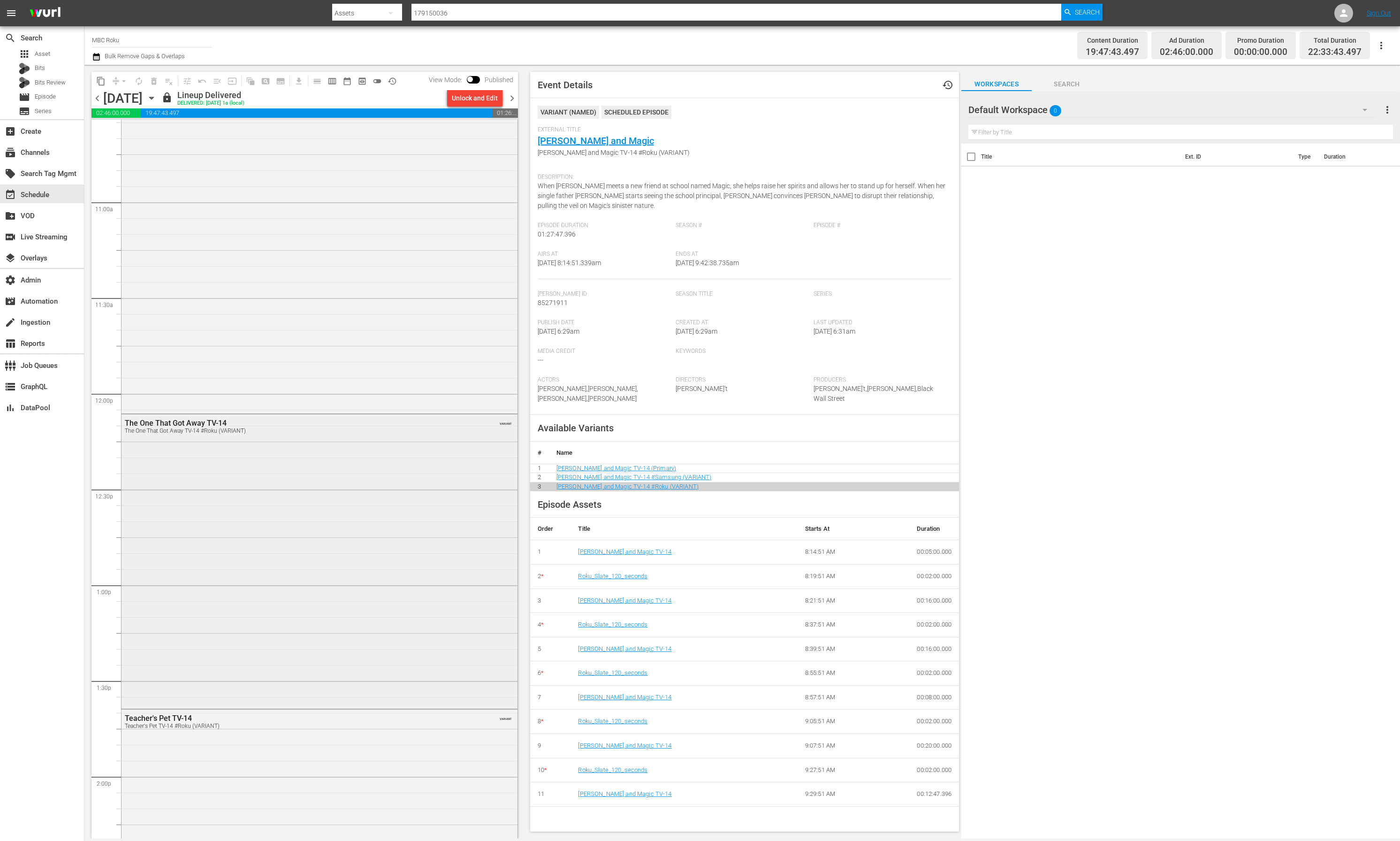
scroll to position [2025, 0]
click at [446, 14] on input "179150036" at bounding box center [736, 13] width 649 height 23
click at [446, 14] on input "179150036" at bounding box center [736, 13] width 649 height 23
paste input "068526"
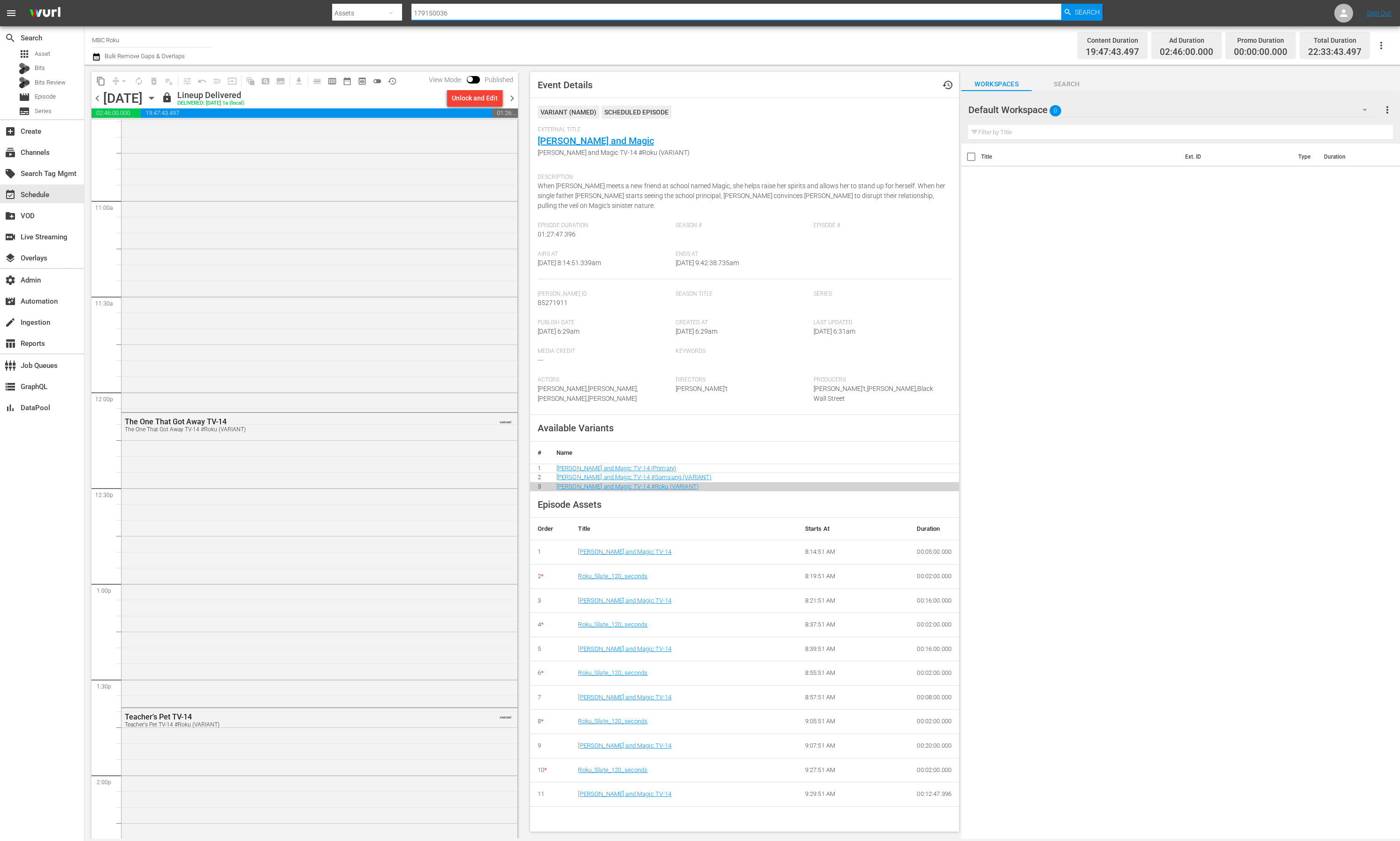
type input "170685266"
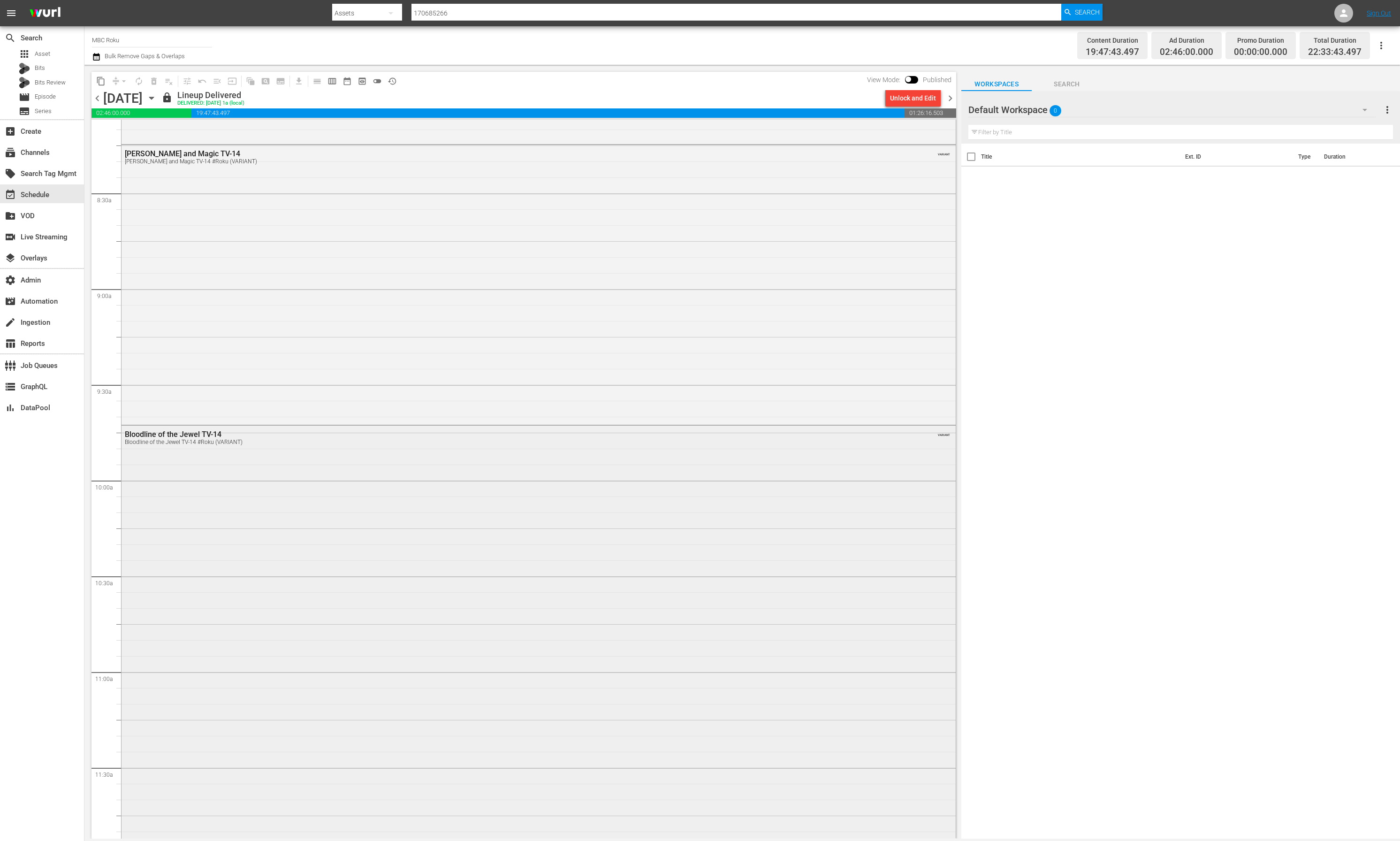
scroll to position [1659, 0]
click at [372, 665] on div "Bloodline of the Jewel TV-14 Bloodline of the Jewel TV-14 #Roku (VARIANT) VARIA…" at bounding box center [539, 549] width 834 height 456
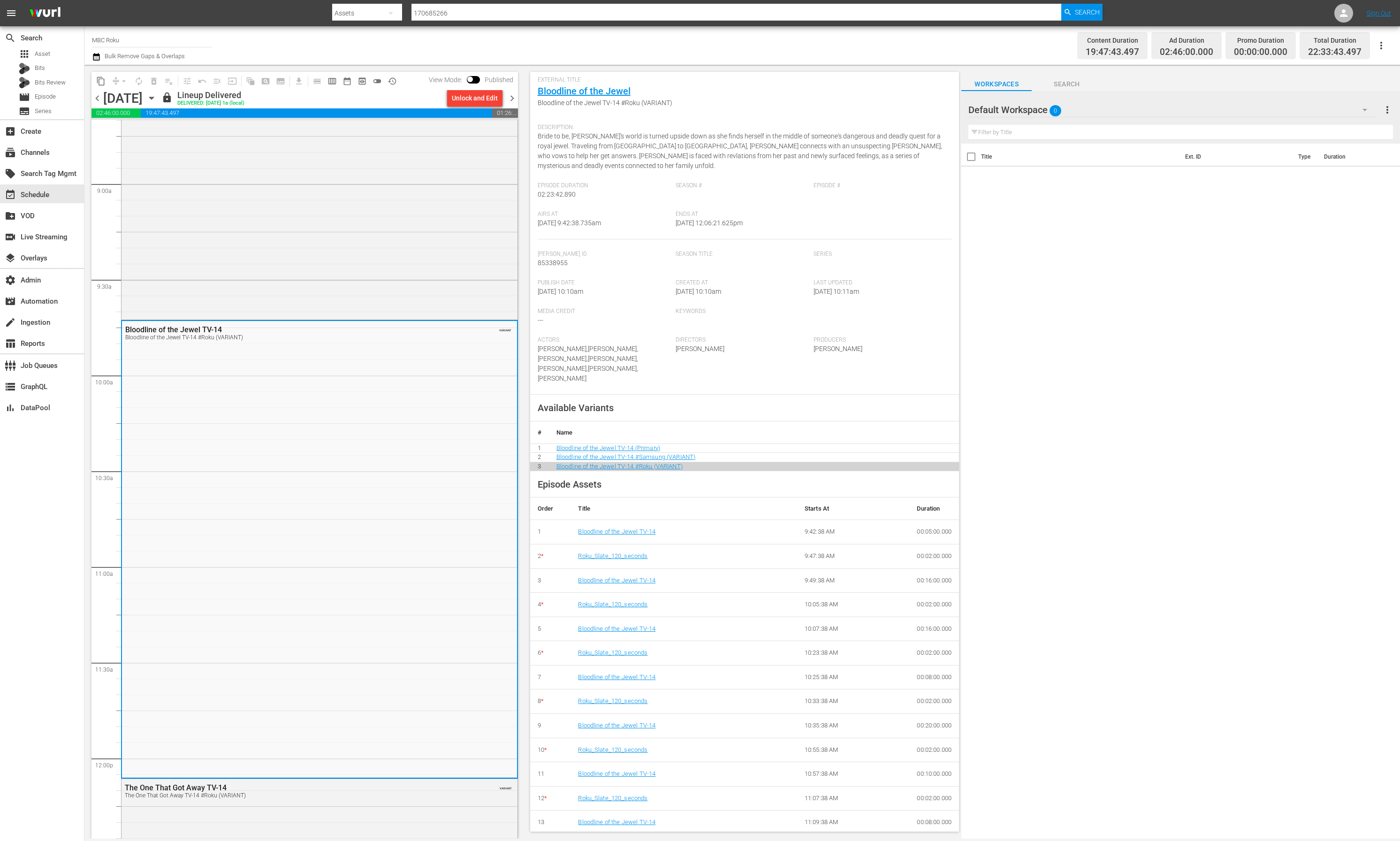
scroll to position [0, 0]
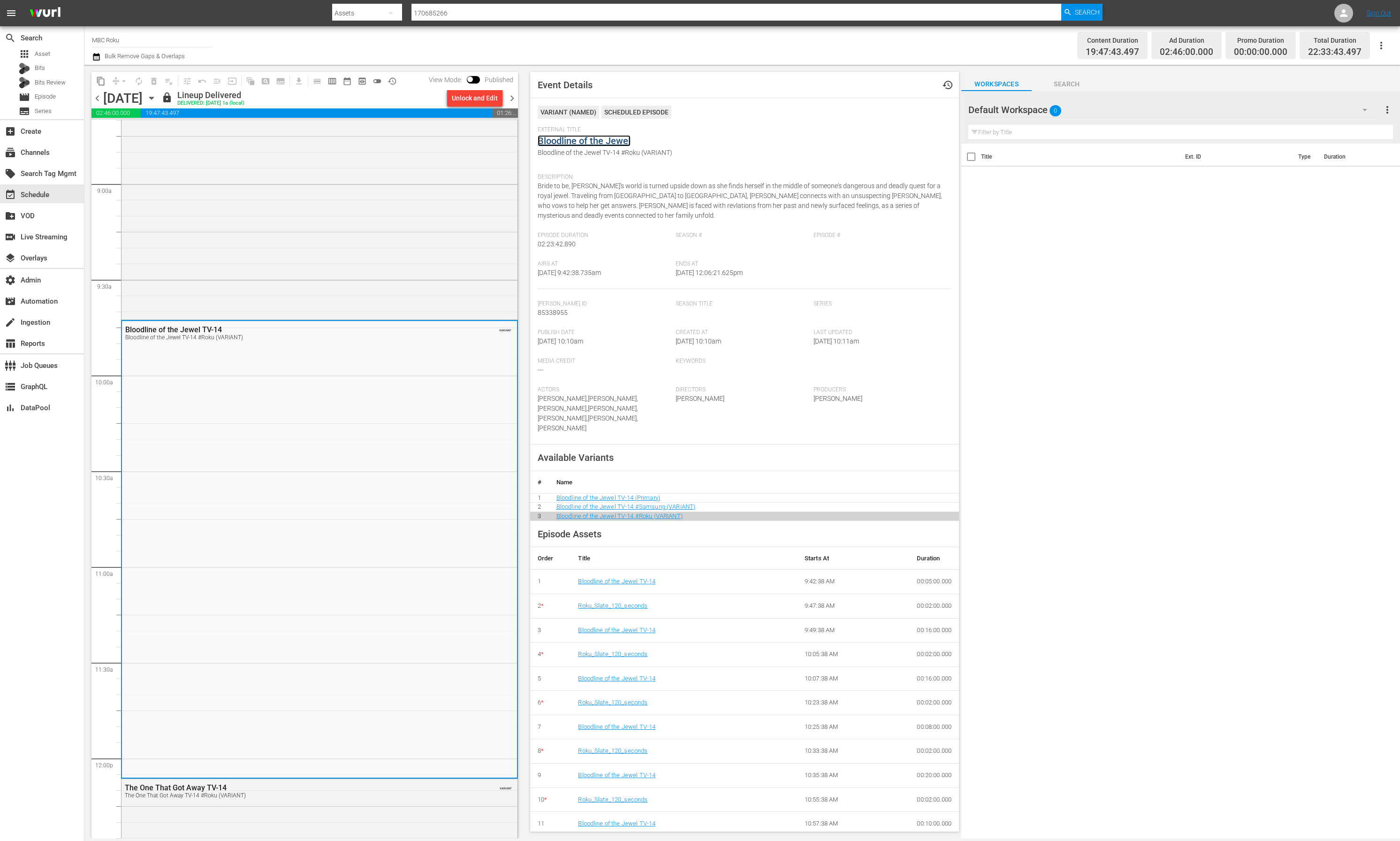
click at [592, 140] on link "Bloodline of the Jewel" at bounding box center [583, 141] width 93 height 11
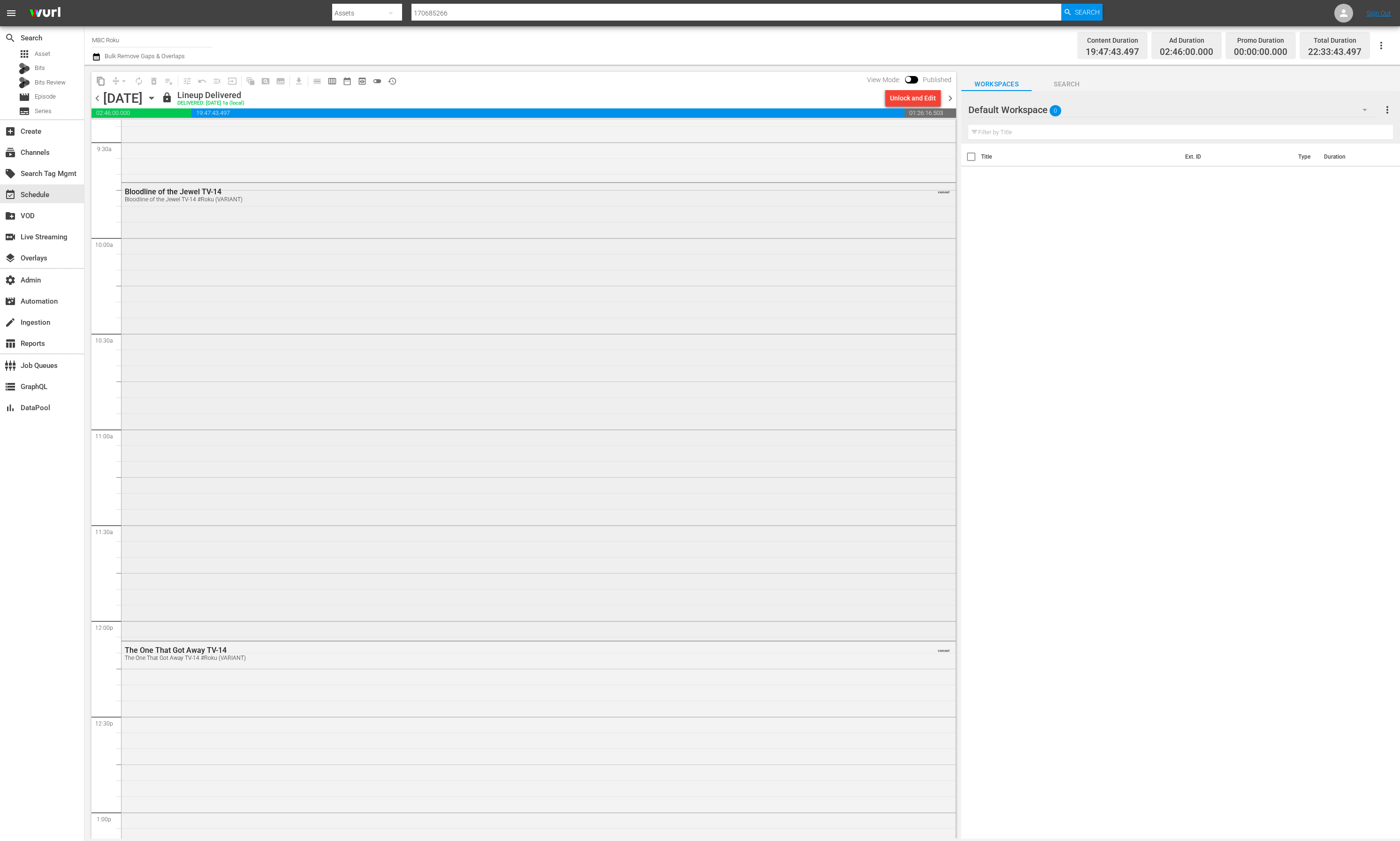
scroll to position [1799, 0]
click at [303, 541] on div "Bloodline of the Jewel TV-14 Bloodline of the Jewel TV-14 #Roku (VARIANT) VARIA…" at bounding box center [539, 409] width 834 height 456
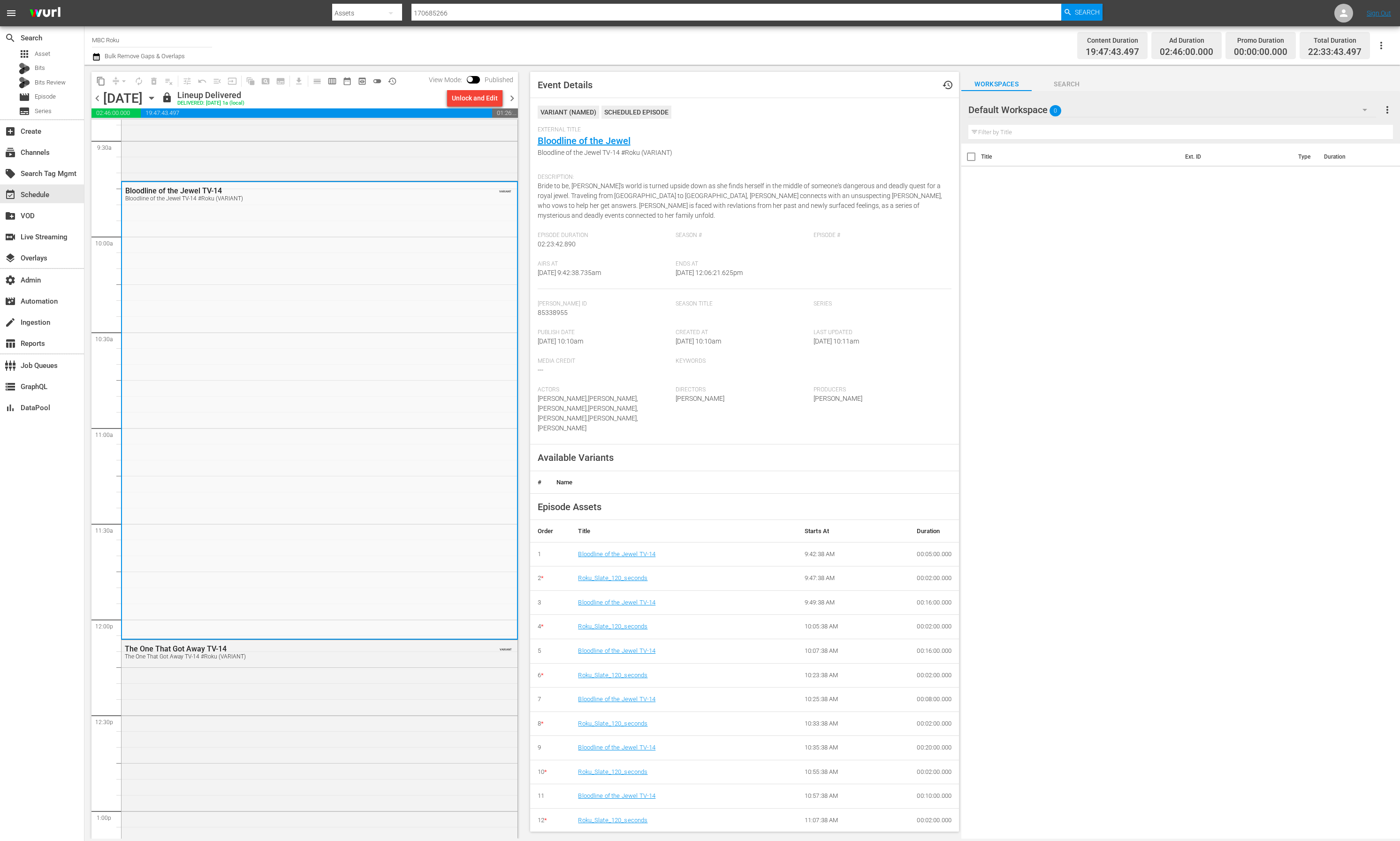
click at [303, 541] on div "Bloodline of the Jewel TV-14 Bloodline of the Jewel TV-14 #Roku (VARIANT) VARIA…" at bounding box center [319, 410] width 395 height 456
click at [157, 189] on div "Bloodline of the Jewel TV-14" at bounding box center [294, 191] width 338 height 9
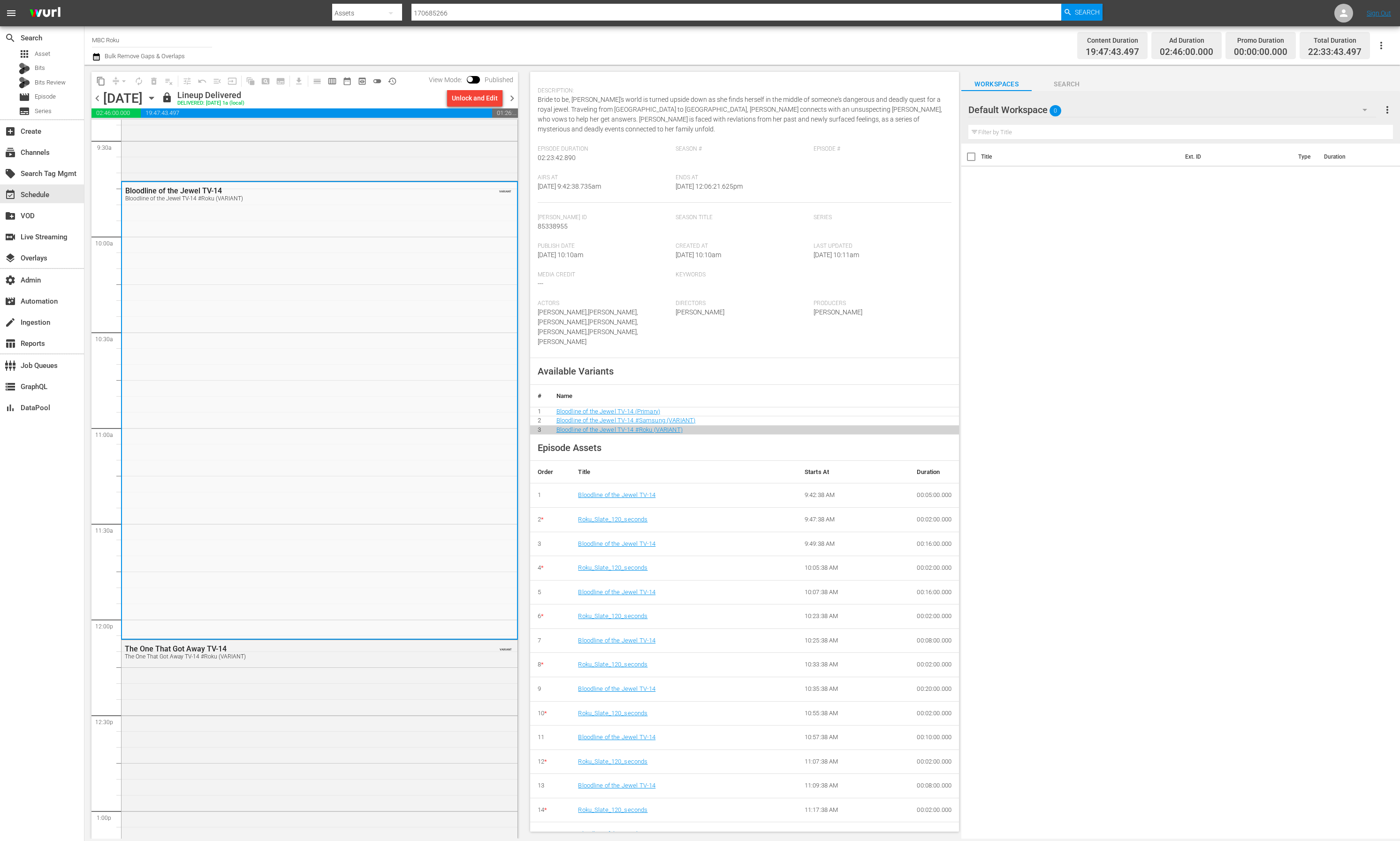
scroll to position [91, 0]
click at [656, 421] on link "Bloodline of the Jewel TV-14 #Roku (VARIANT)" at bounding box center [619, 424] width 126 height 7
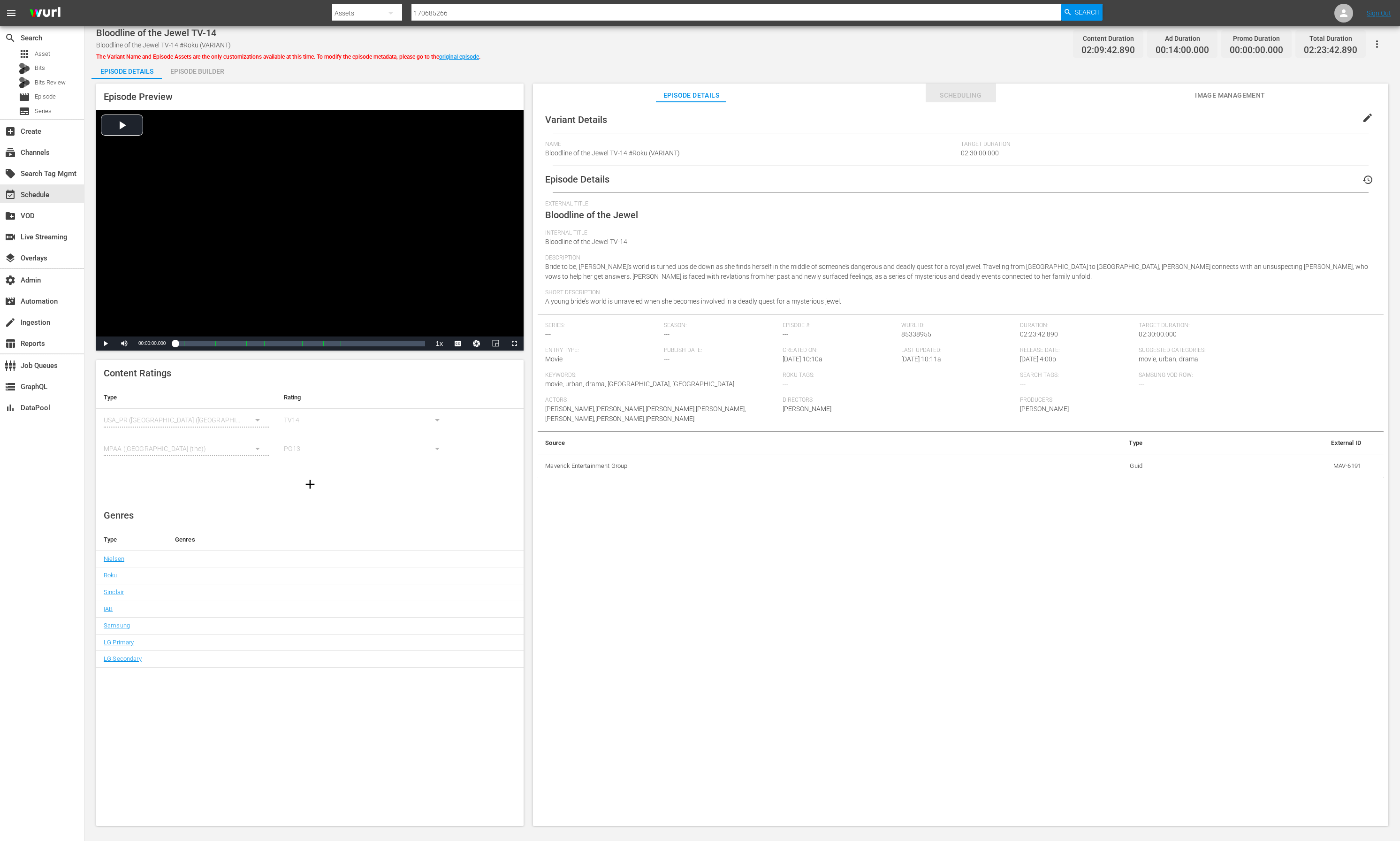
click at [954, 96] on span "Scheduling" at bounding box center [960, 95] width 71 height 12
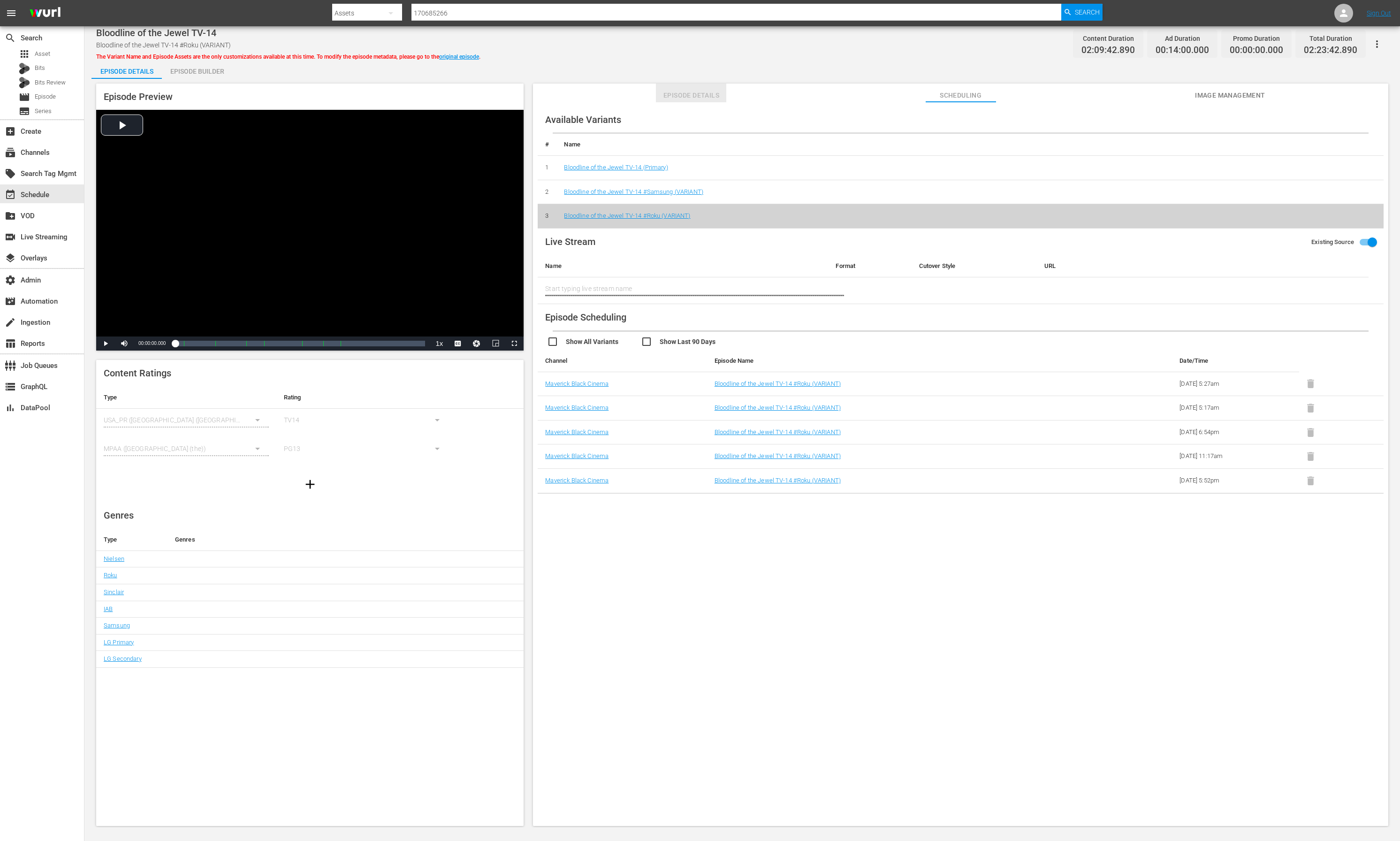
click at [692, 93] on span "Episode Details" at bounding box center [691, 95] width 71 height 12
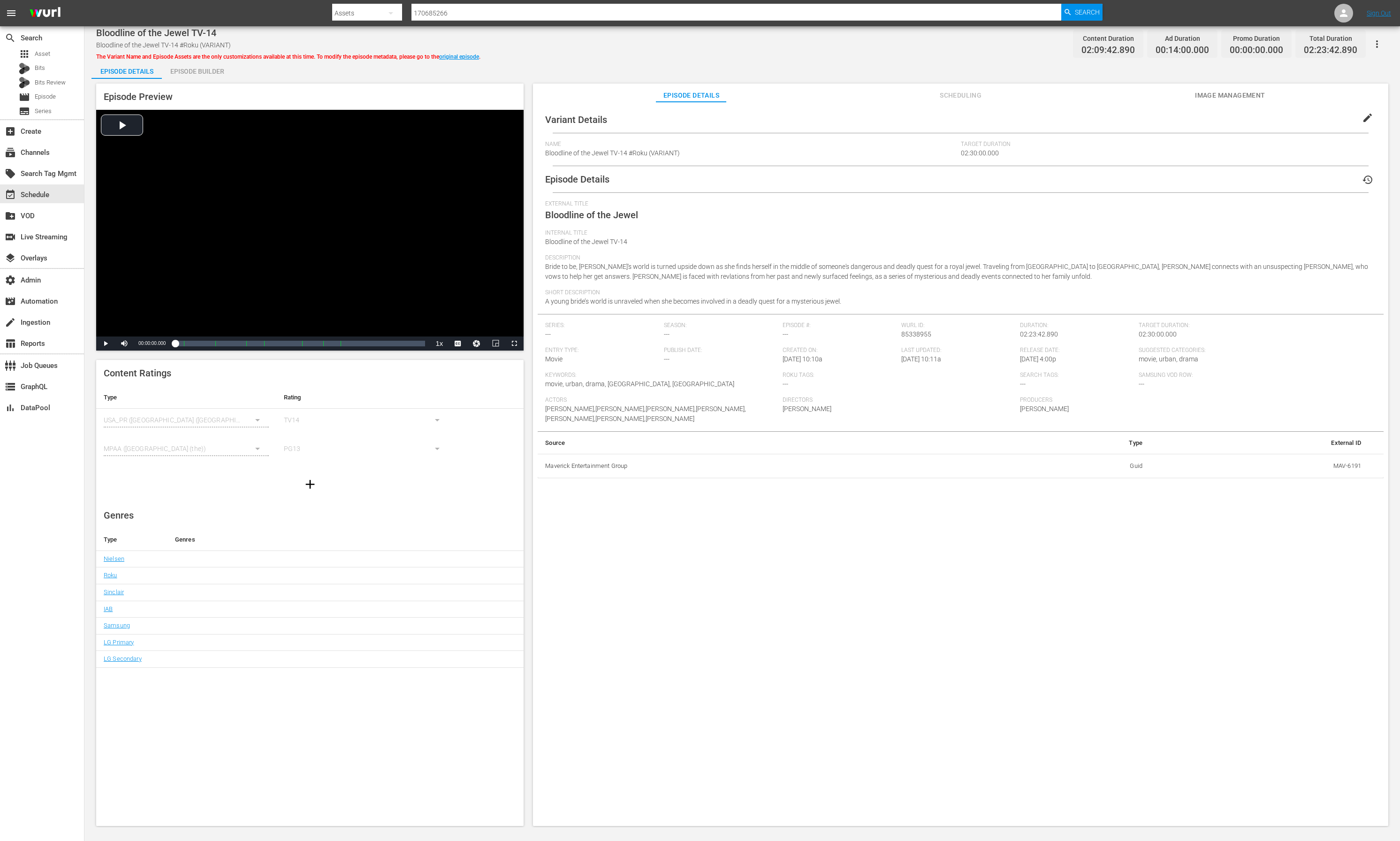
click at [192, 75] on div "Episode Builder" at bounding box center [197, 71] width 71 height 23
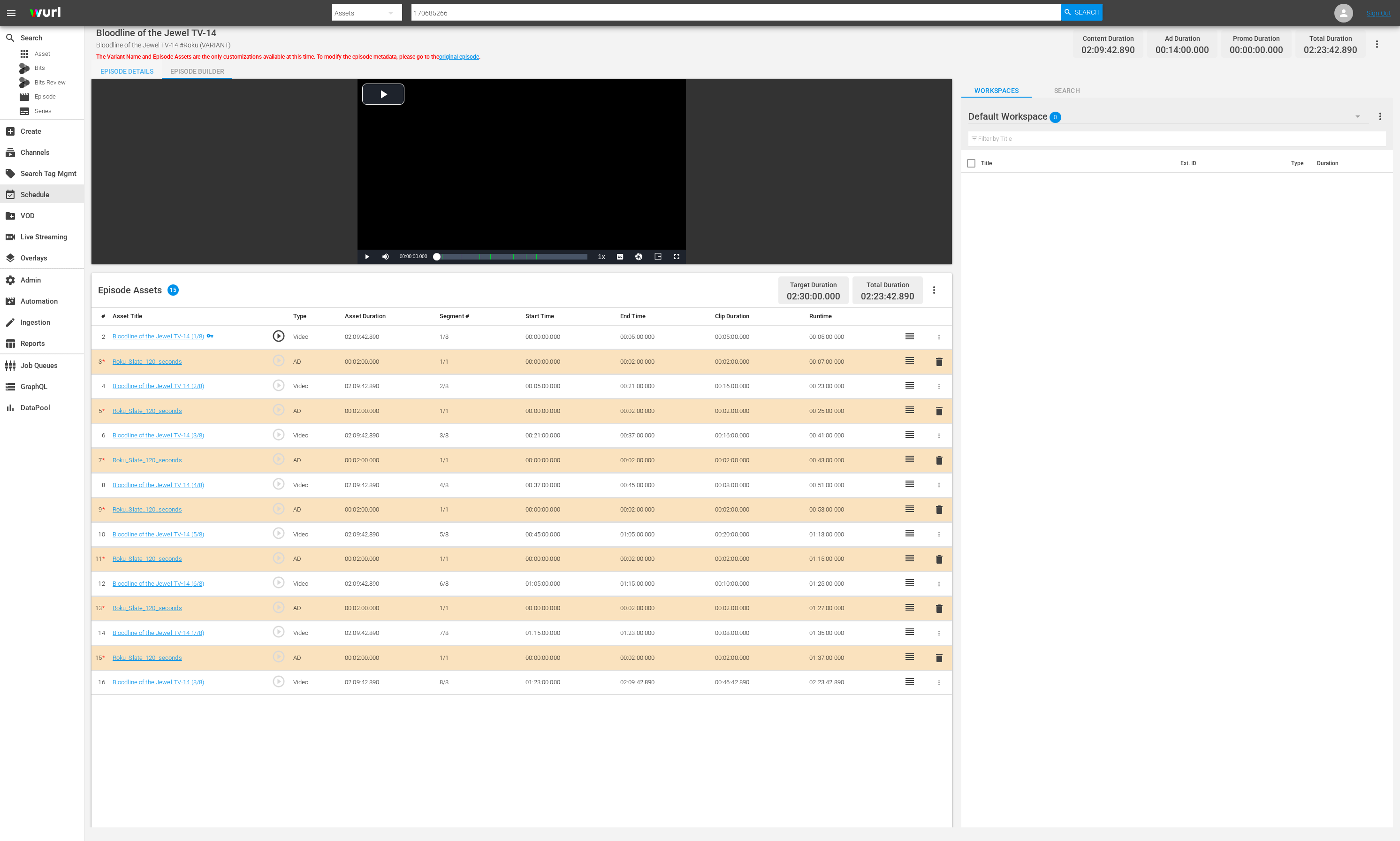
click at [110, 69] on div "Episode Details" at bounding box center [126, 71] width 71 height 23
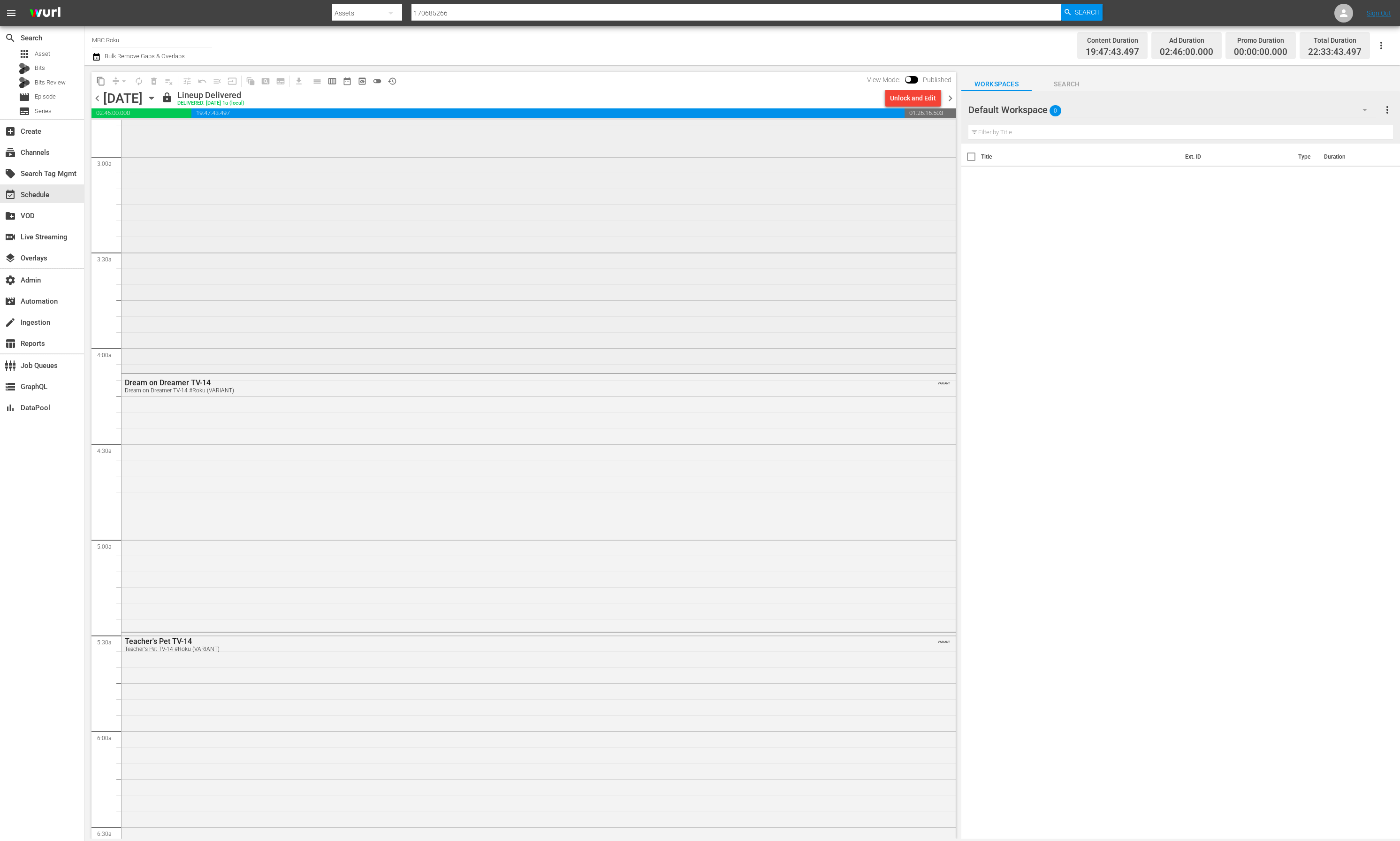
scroll to position [538, 0]
click at [390, 82] on span "history_outlined" at bounding box center [392, 81] width 9 height 9
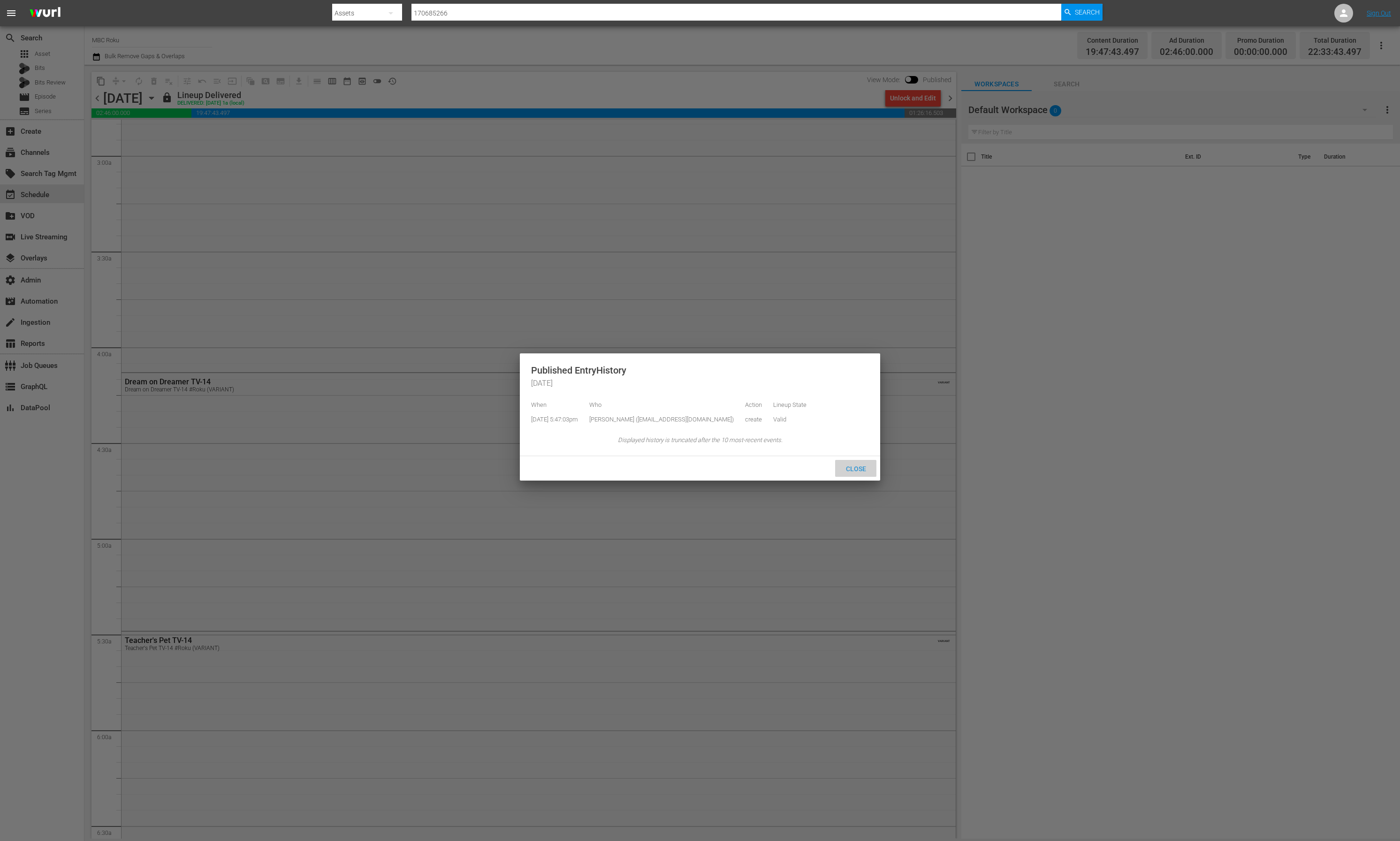
click at [861, 473] on span "Close" at bounding box center [856, 469] width 35 height 8
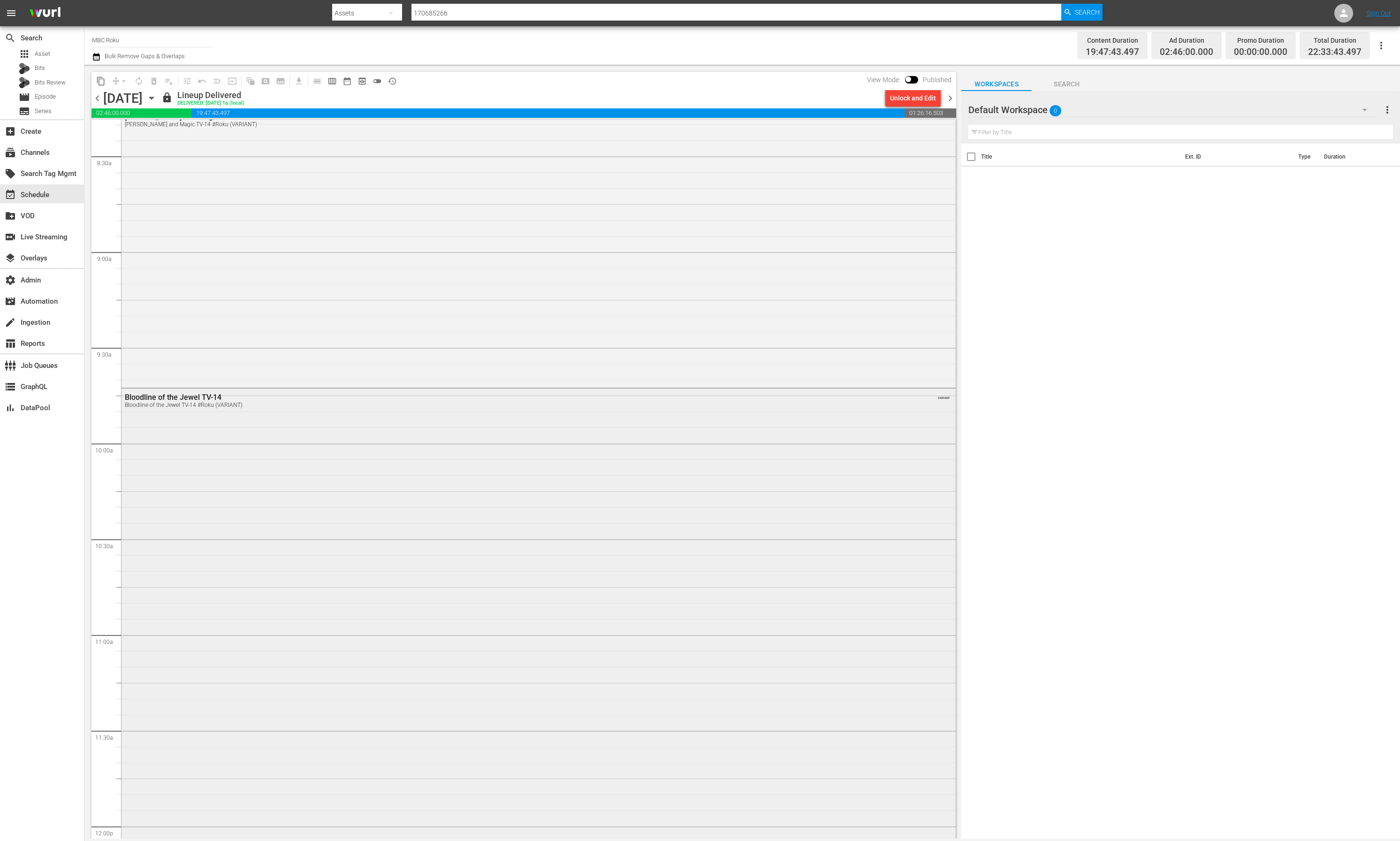
scroll to position [1626, 0]
click at [433, 623] on div "Bloodline of the Jewel TV-14 Bloodline of the Jewel TV-14 #Roku (VARIANT) VARIA…" at bounding box center [539, 582] width 834 height 456
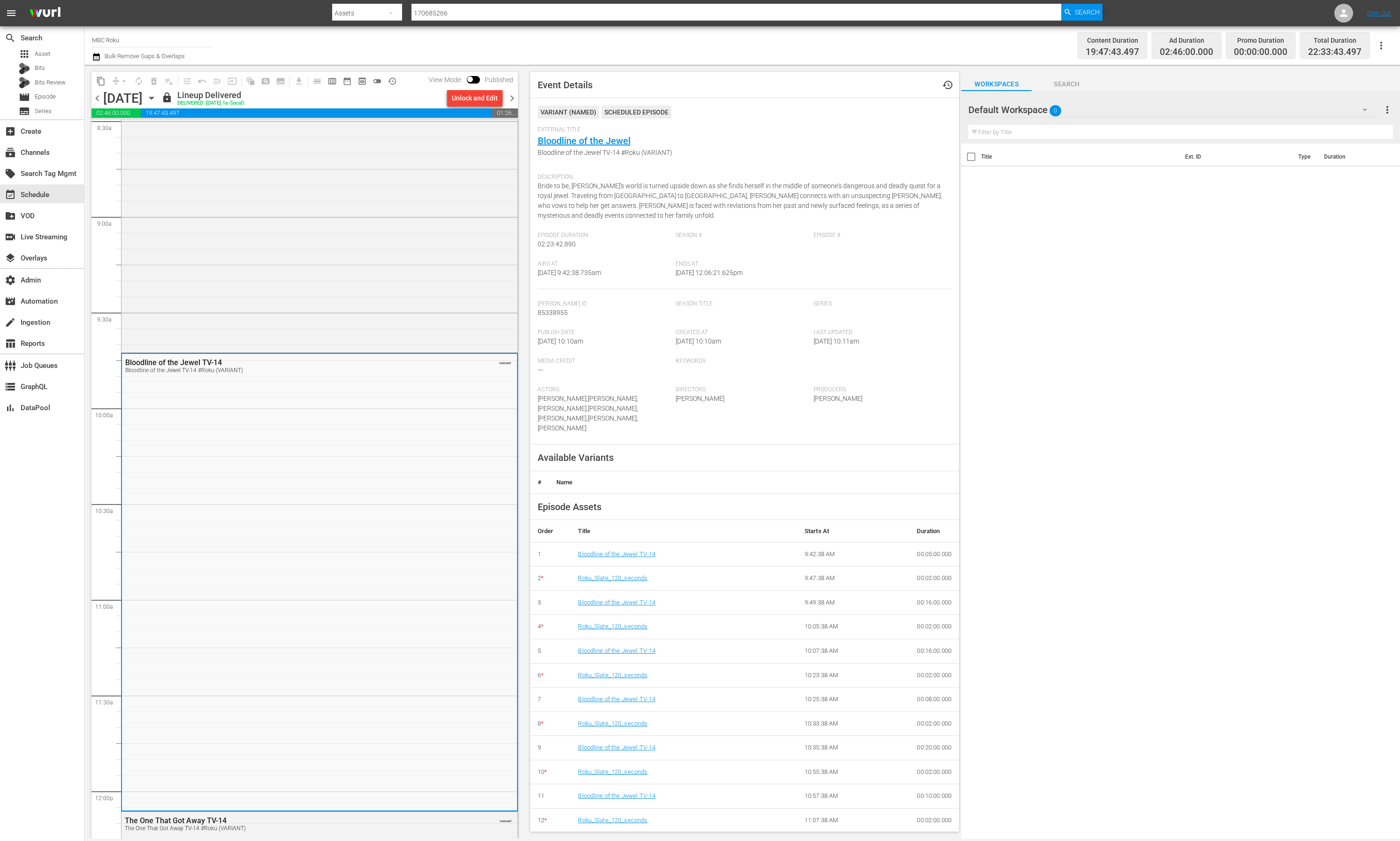
click at [433, 623] on div "Bloodline of the Jewel TV-14 Bloodline of the Jewel TV-14 #Roku (VARIANT) VARIA…" at bounding box center [319, 582] width 395 height 456
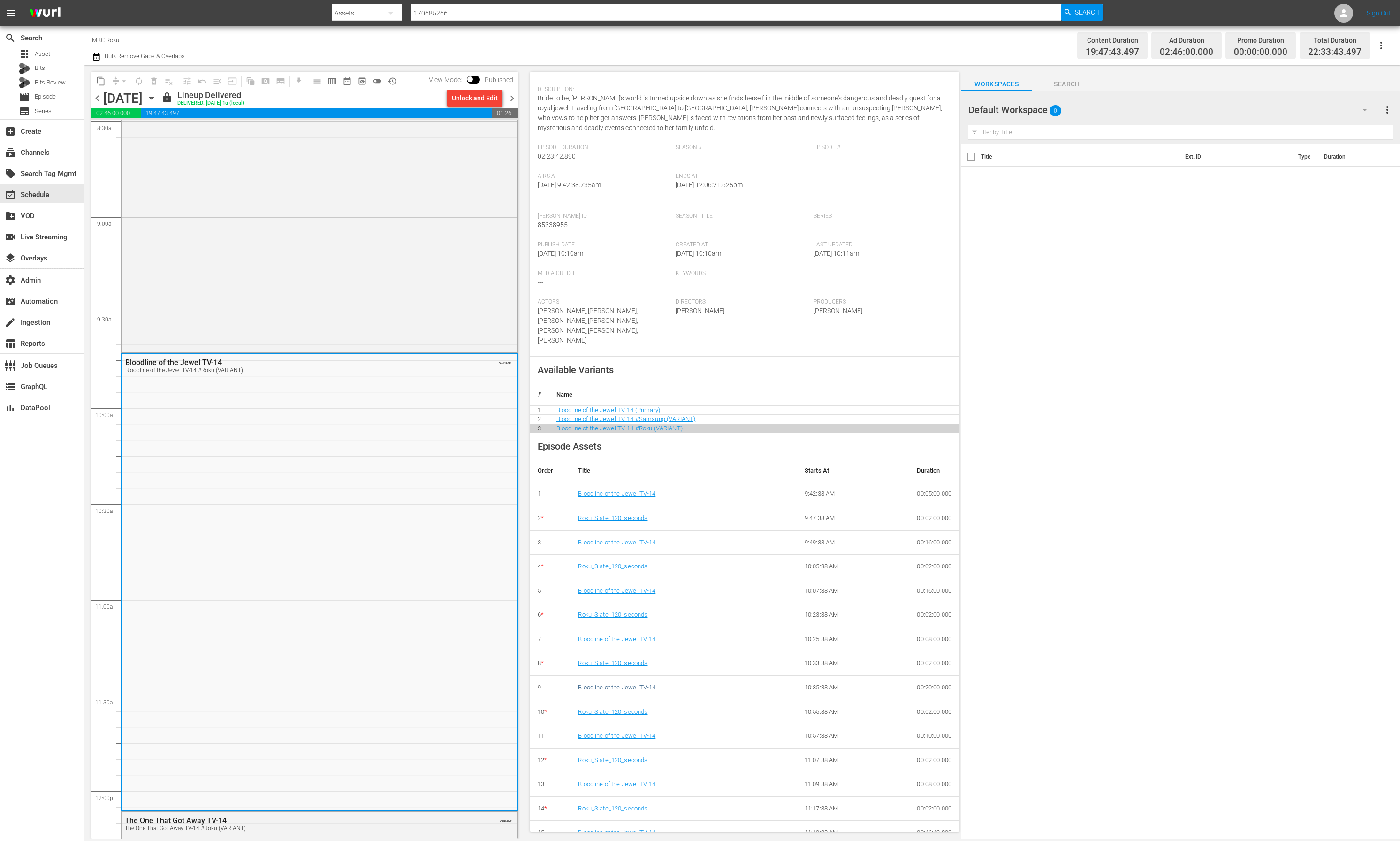
scroll to position [91, 0]
drag, startPoint x: 1001, startPoint y: 839, endPoint x: 995, endPoint y: 855, distance: 17.1
click at [995, 841] on html "menu Search By Assets Search ID, Title, Description, Keywords, or Category 1706…" at bounding box center [700, 420] width 1400 height 841
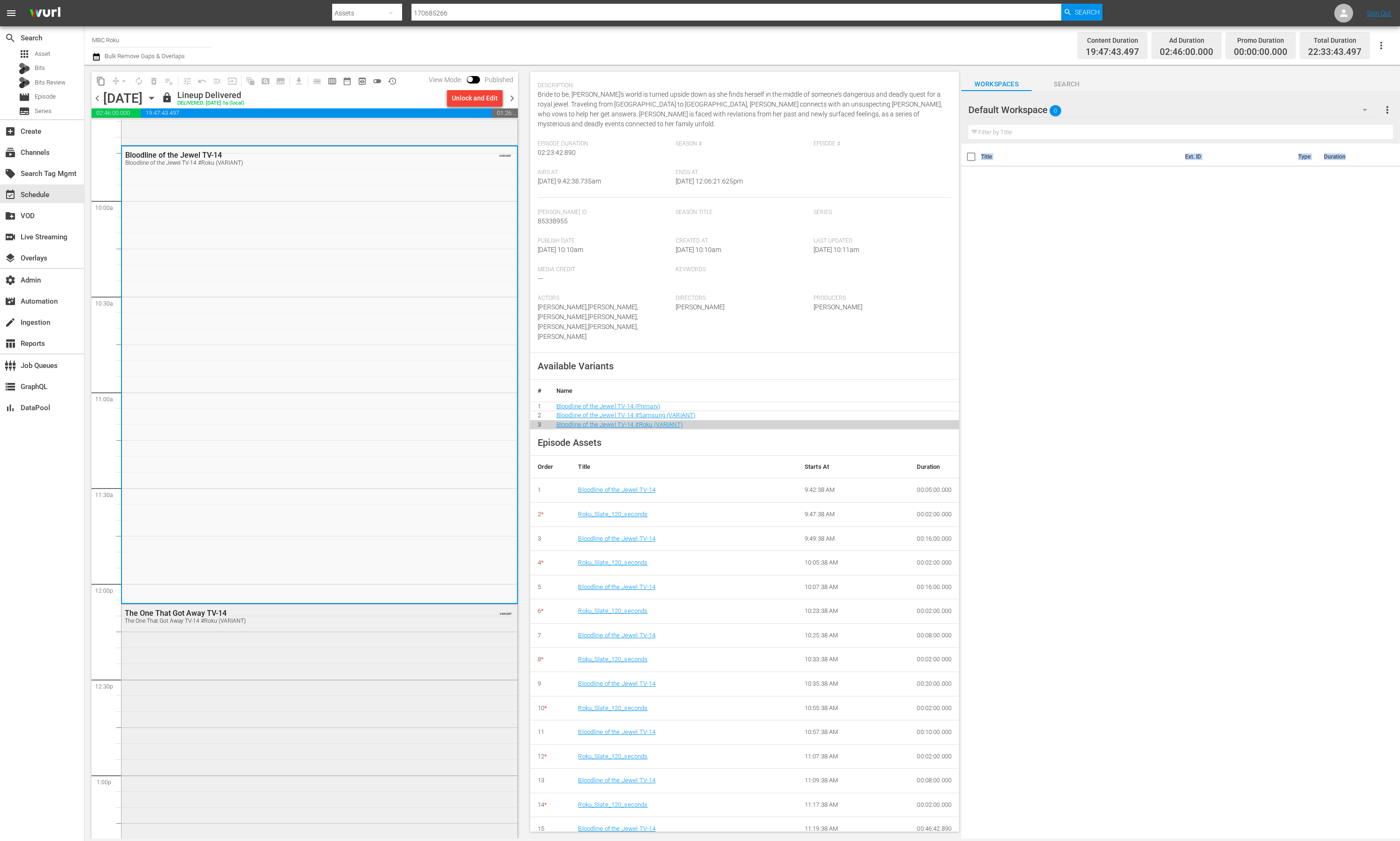
scroll to position [1894, 0]
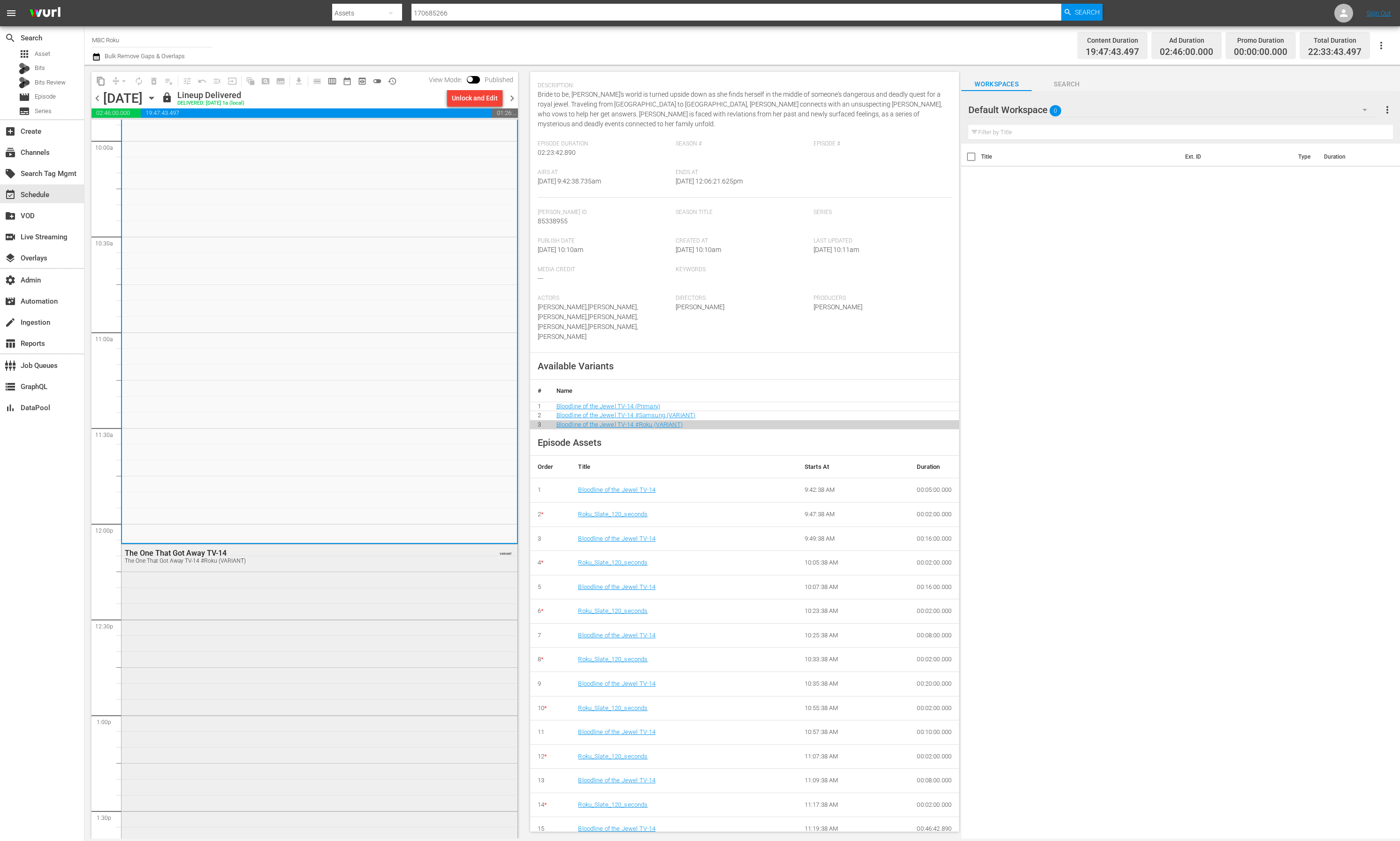
click at [313, 632] on div "The One That Got Away TV-14 The One That Got Away TV-14 #Roku (VARIANT) VARIANT" at bounding box center [319, 690] width 396 height 292
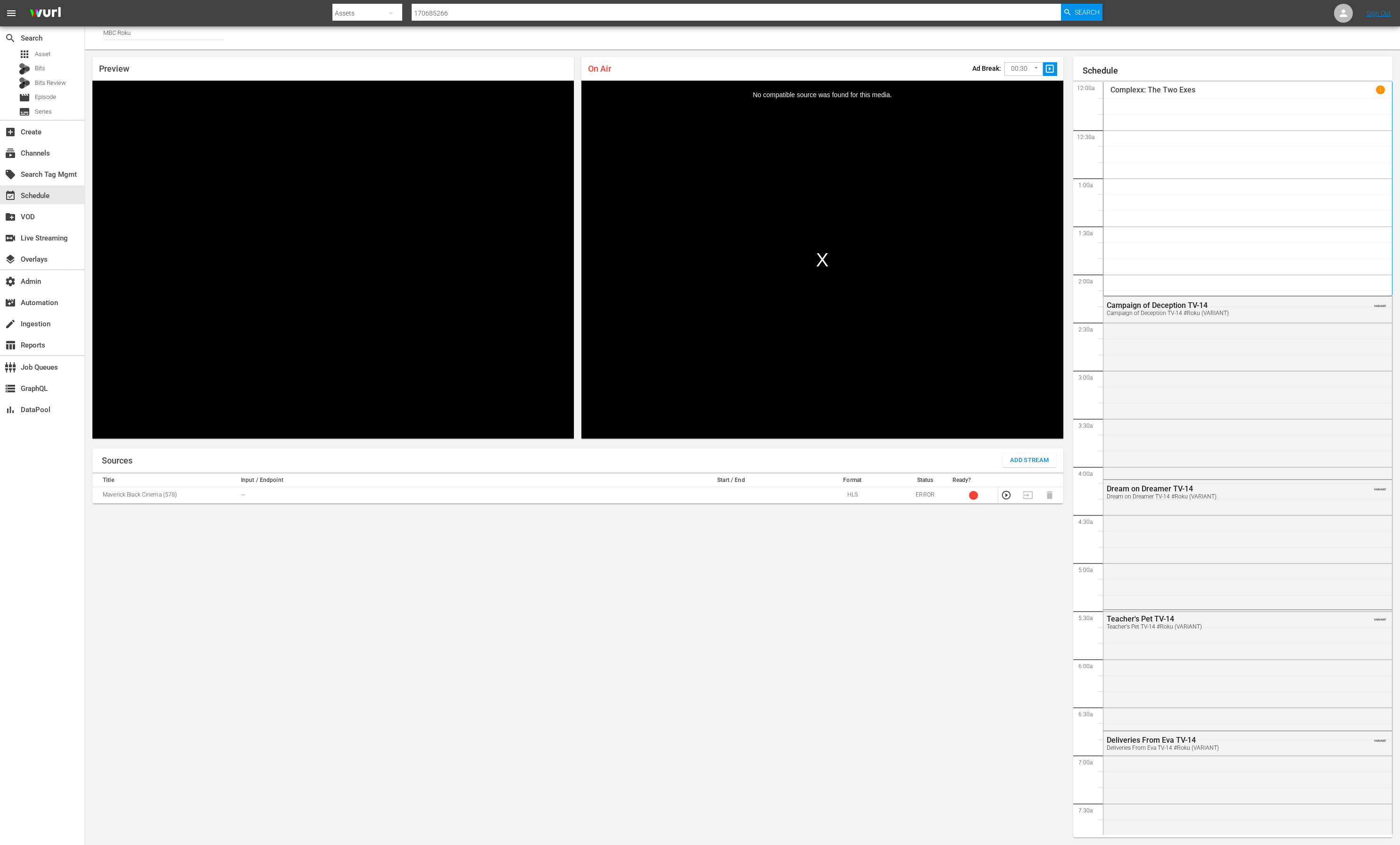
scroll to position [1212, 0]
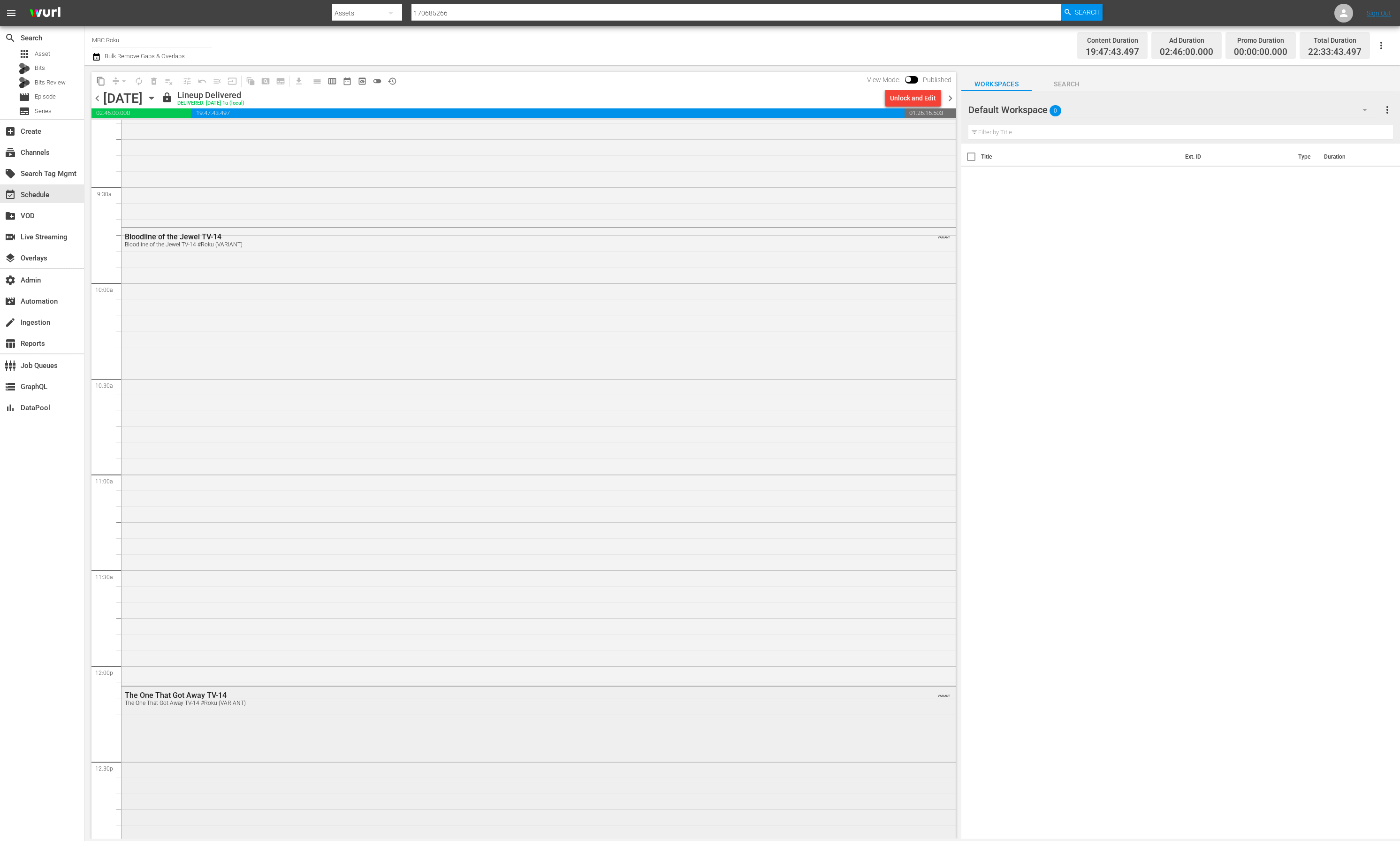
scroll to position [1774, 0]
click at [387, 504] on div "Bloodline of the Jewel TV-14 Bloodline of the Jewel TV-14 #Roku (VARIANT) VARIA…" at bounding box center [539, 434] width 834 height 456
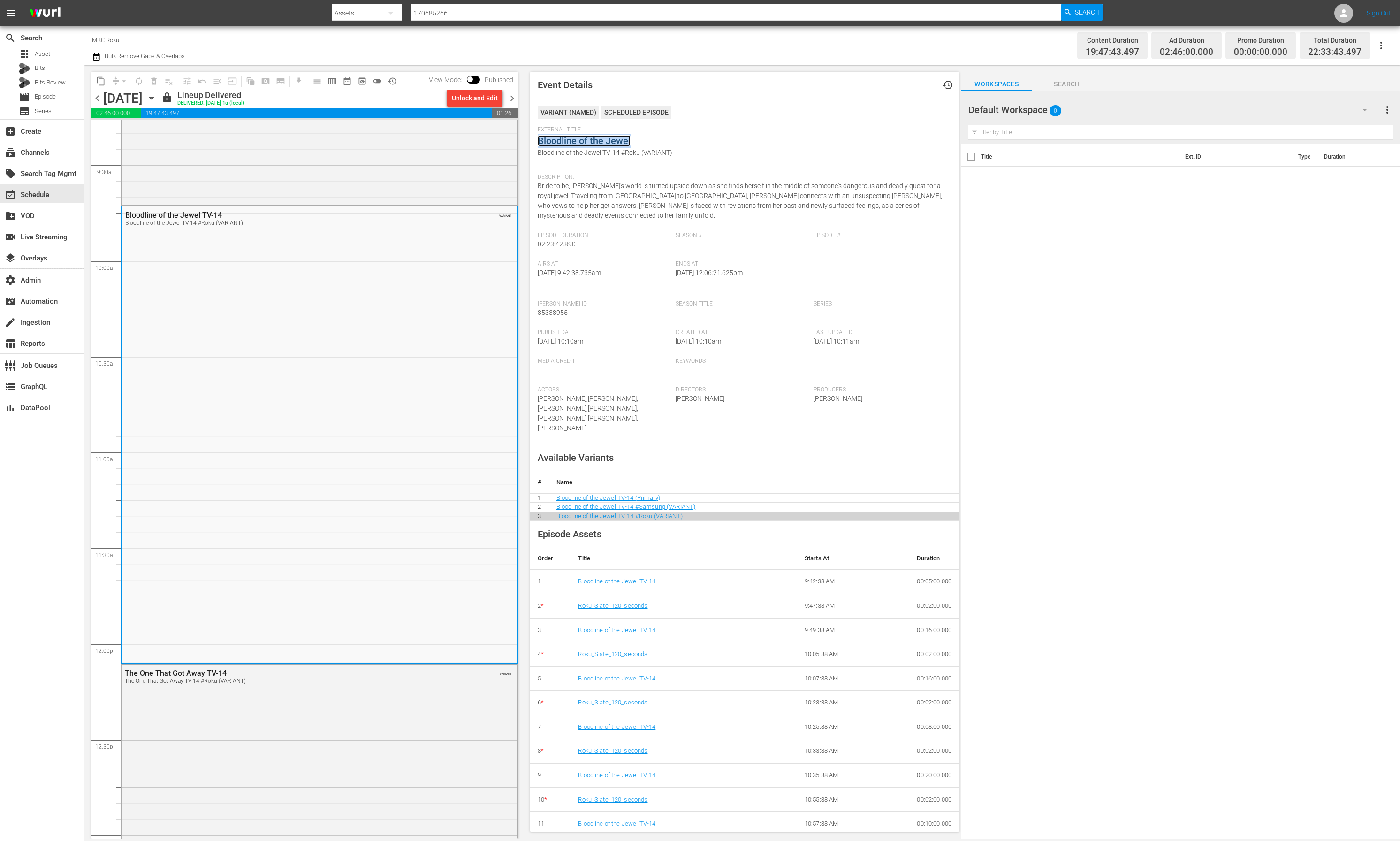
copy link "Bloodline of the Jewel"
